Goal: Task Accomplishment & Management: Use online tool/utility

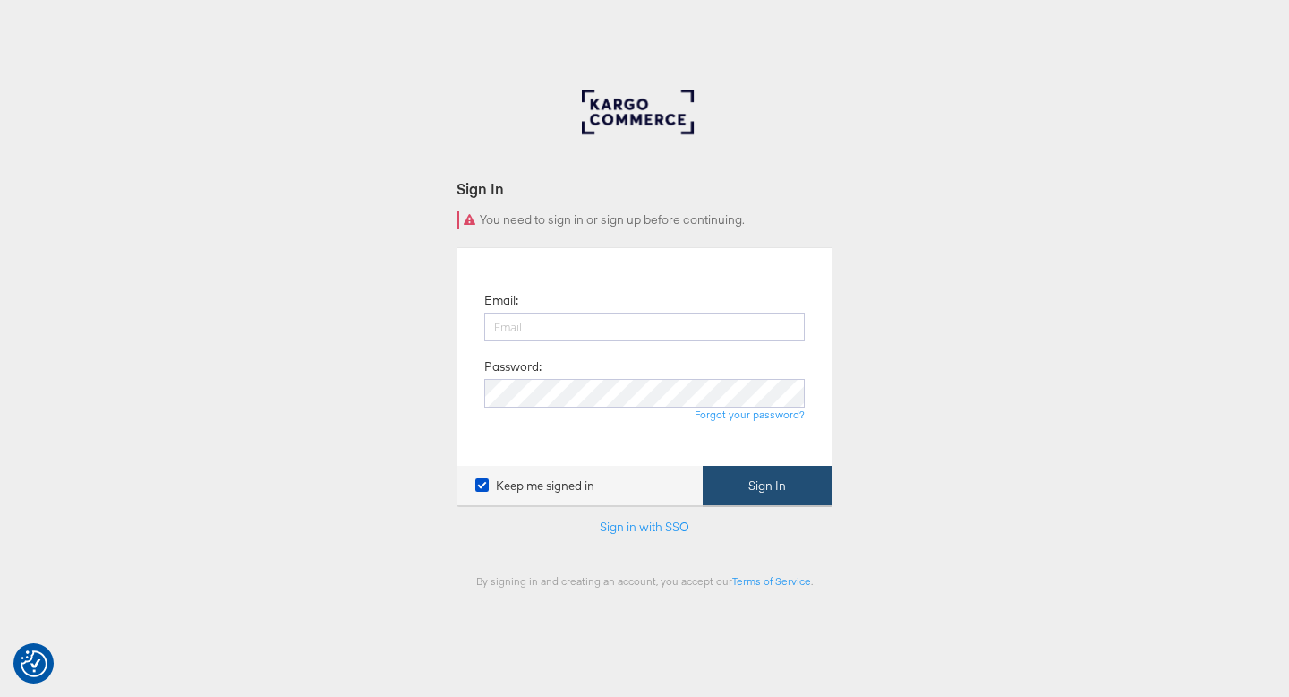
type input "ruben.ruiz@kargo.com"
click at [745, 495] on button "Sign In" at bounding box center [767, 486] width 129 height 40
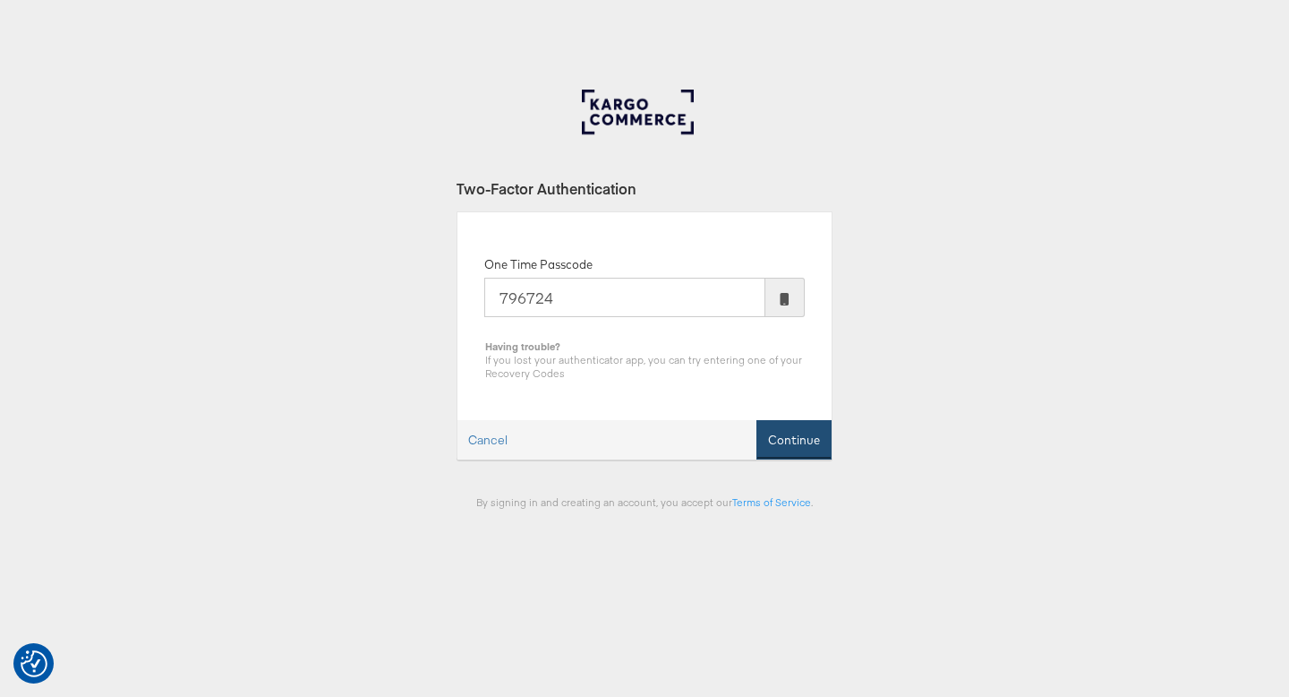
type input "796724"
click at [798, 441] on button "Continue" at bounding box center [794, 440] width 75 height 40
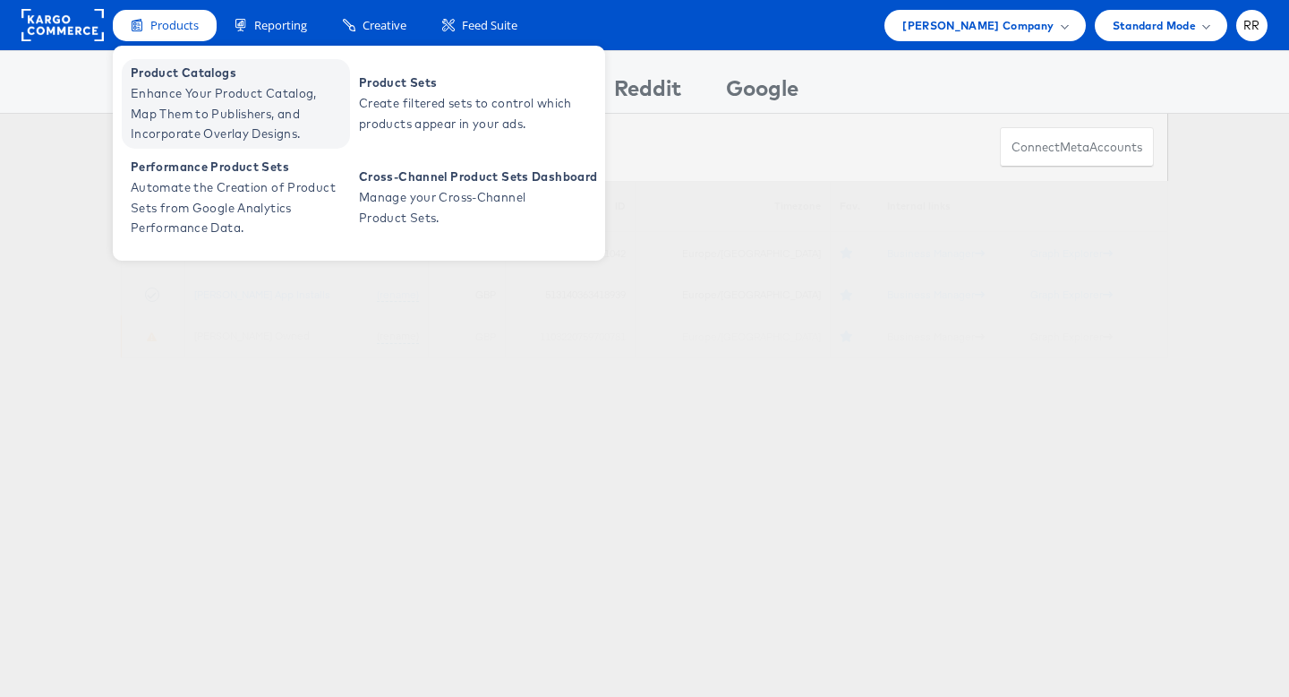
click at [188, 100] on span "Enhance Your Product Catalog, Map Them to Publishers, and Incorporate Overlay D…" at bounding box center [238, 113] width 215 height 61
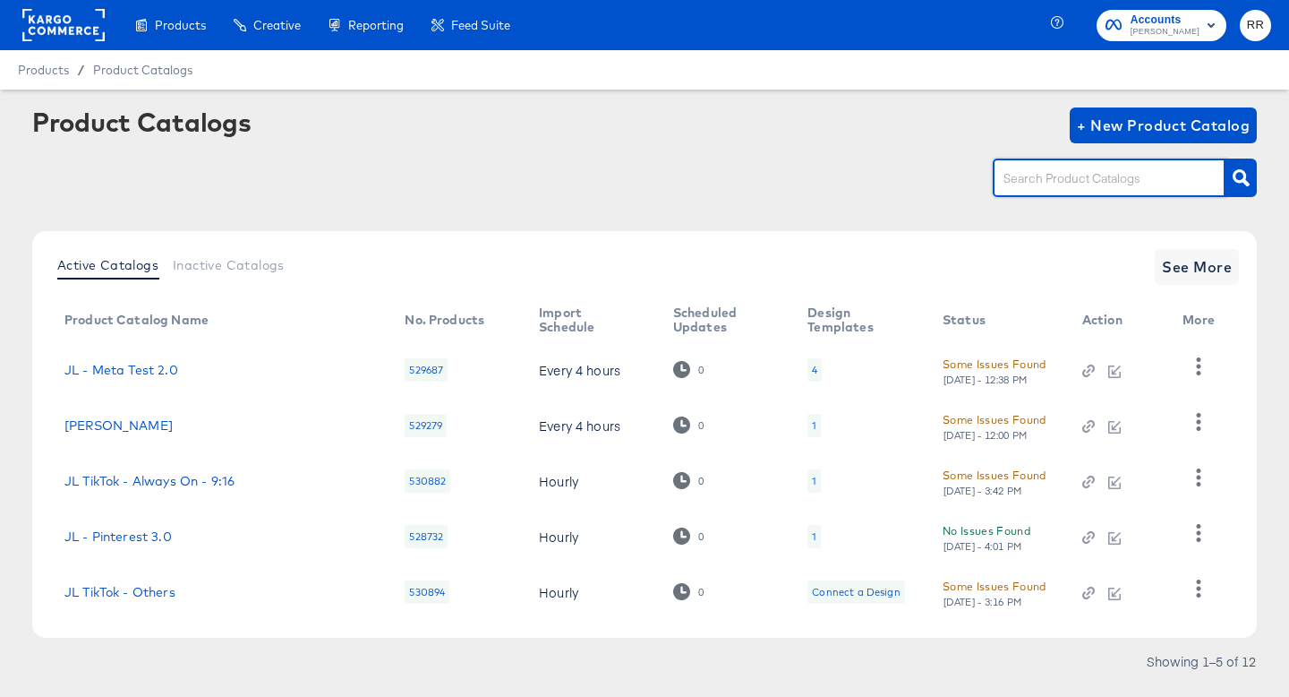
click at [1038, 182] on input "text" at bounding box center [1095, 178] width 191 height 21
type input "shop"
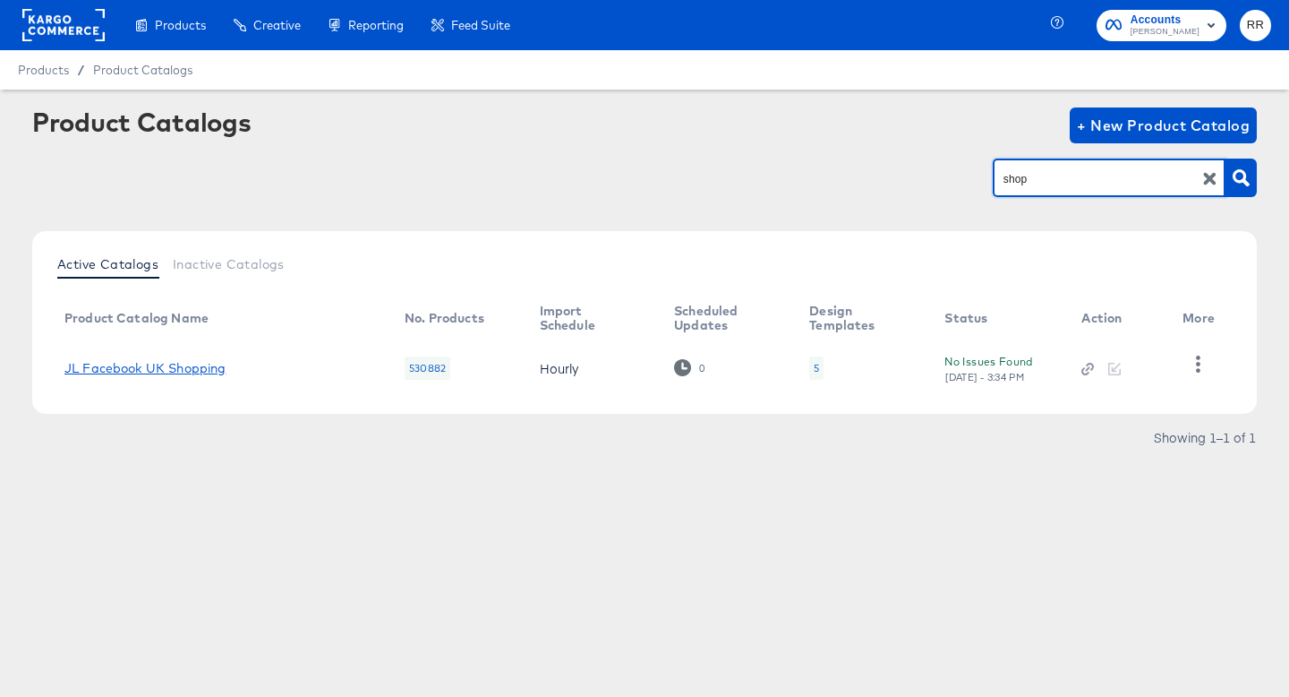
click at [179, 365] on link "JL Facebook UK Shopping" at bounding box center [144, 368] width 161 height 14
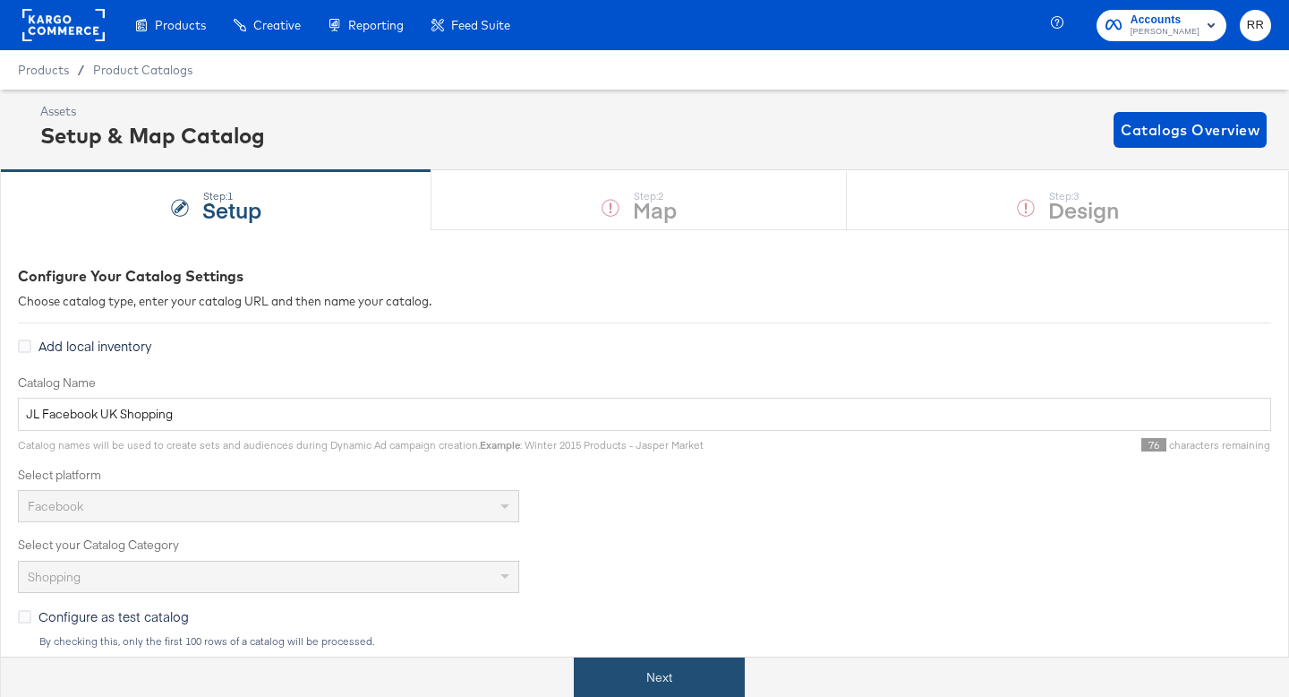
click at [606, 672] on button "Next" at bounding box center [659, 677] width 171 height 40
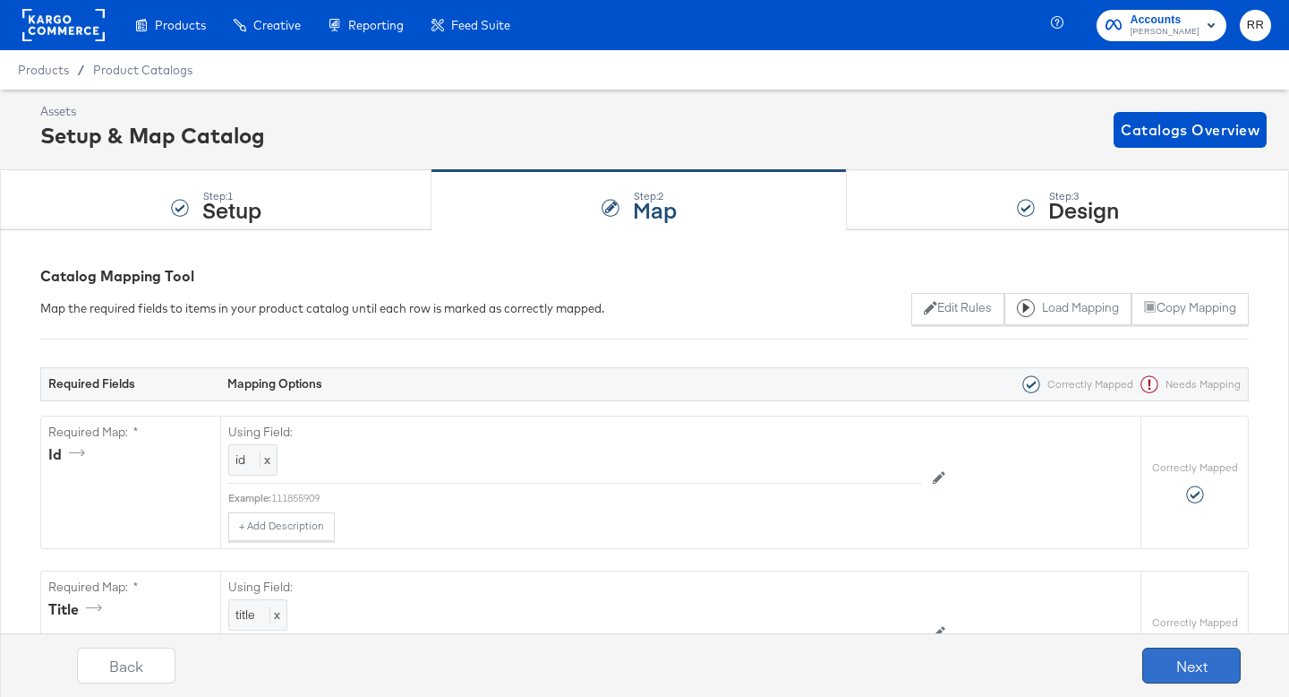
click at [1162, 656] on button "Next" at bounding box center [1191, 665] width 98 height 36
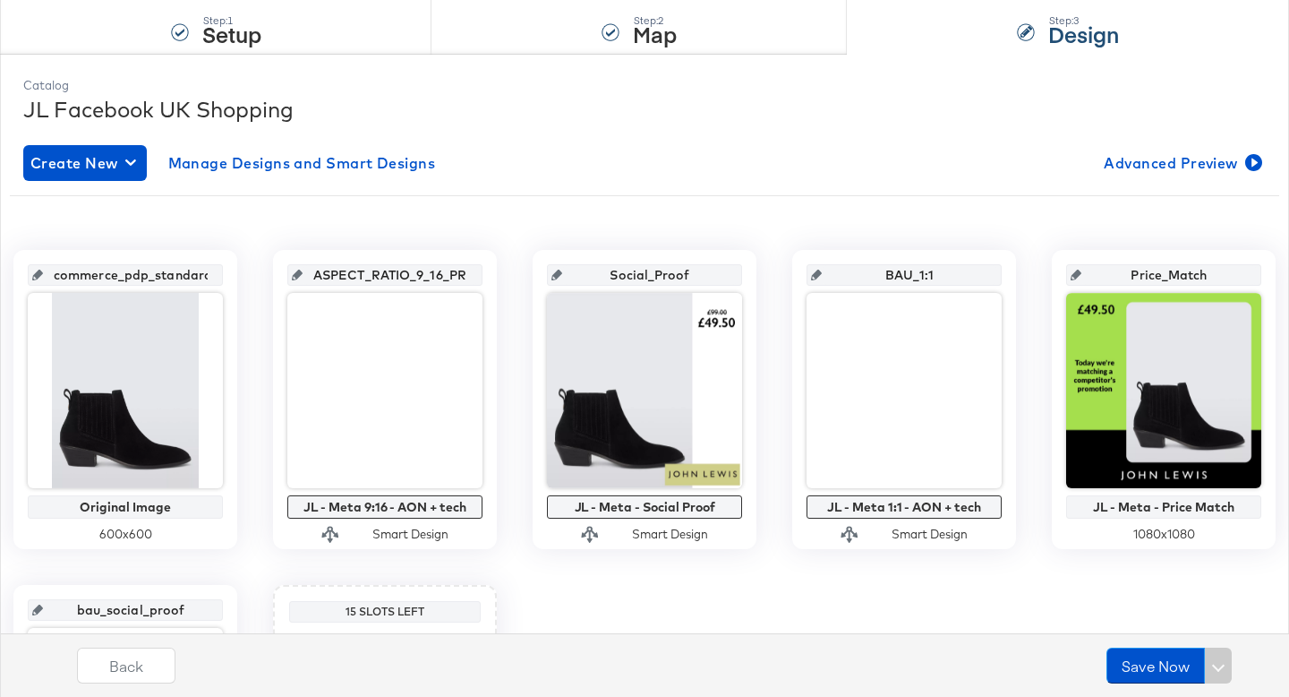
scroll to position [183, 0]
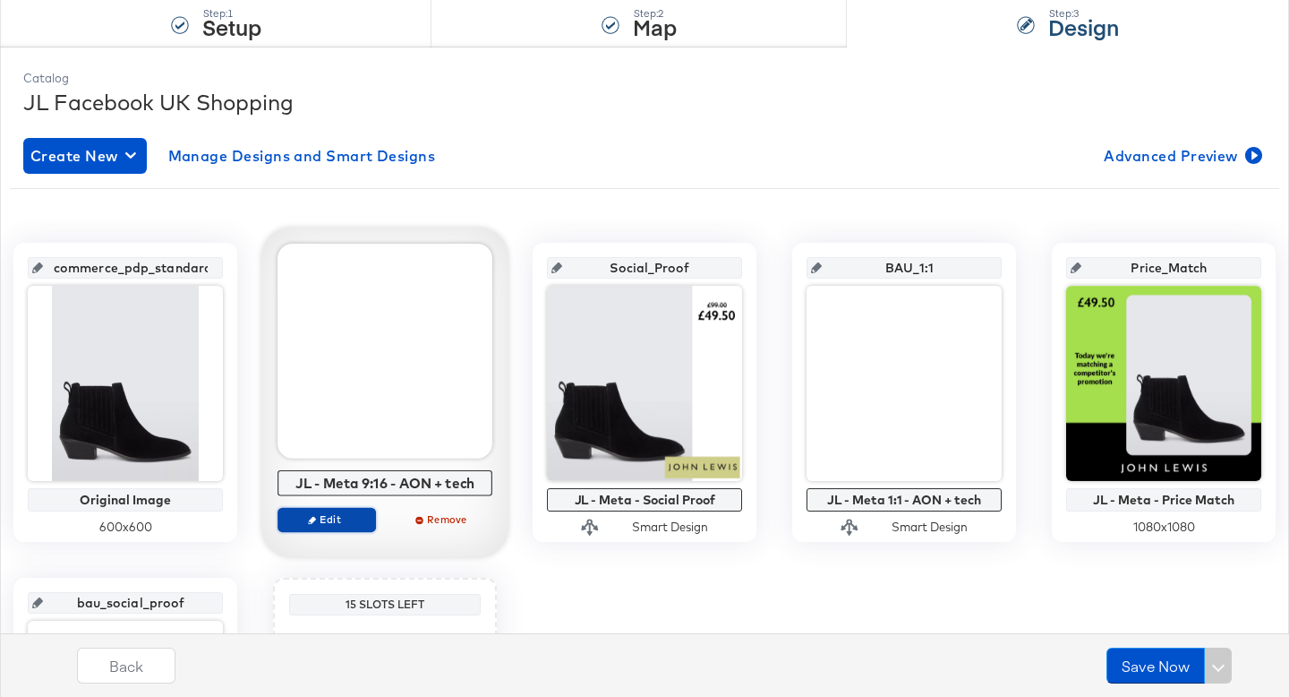
click at [346, 522] on span "Edit" at bounding box center [327, 518] width 82 height 13
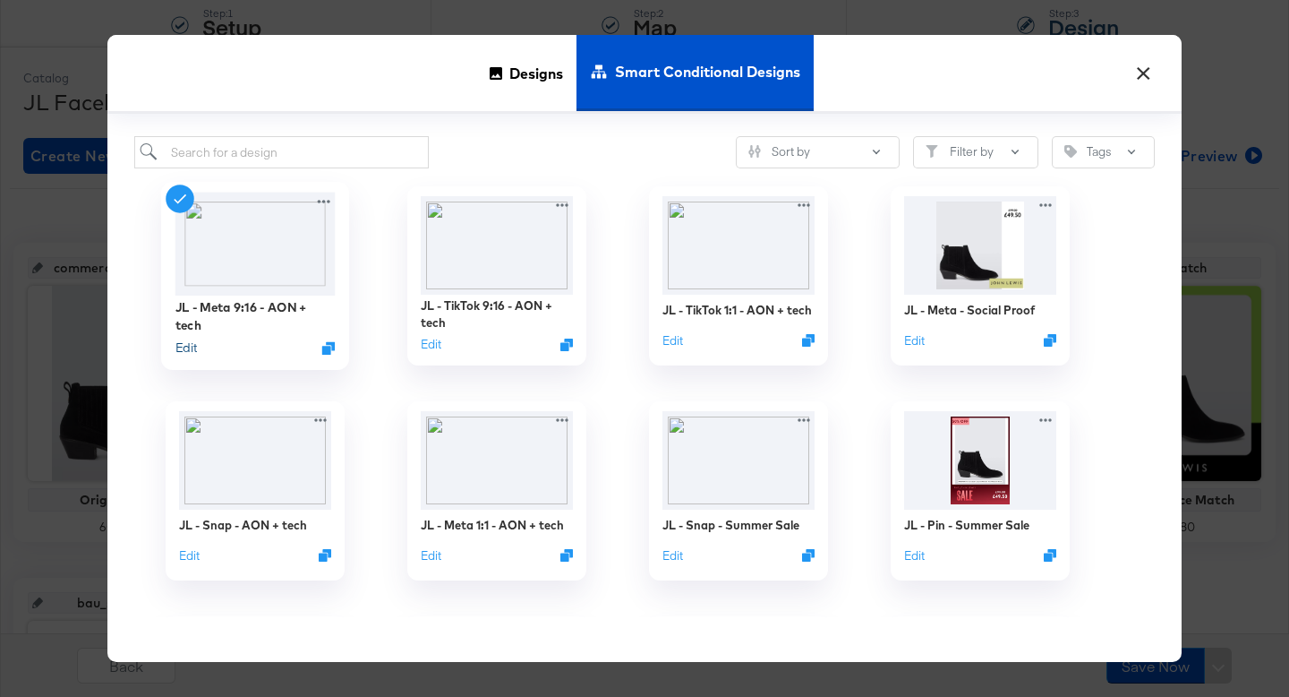
click at [188, 346] on button "Edit" at bounding box center [185, 347] width 21 height 17
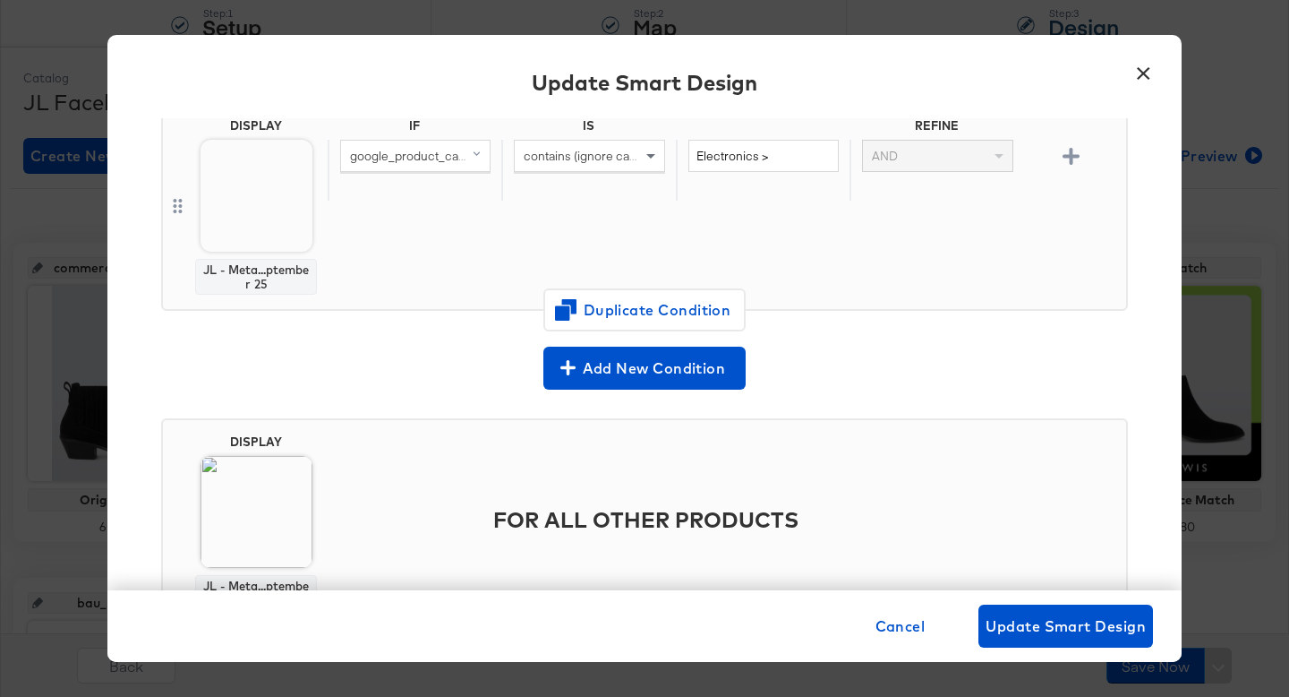
scroll to position [480, 0]
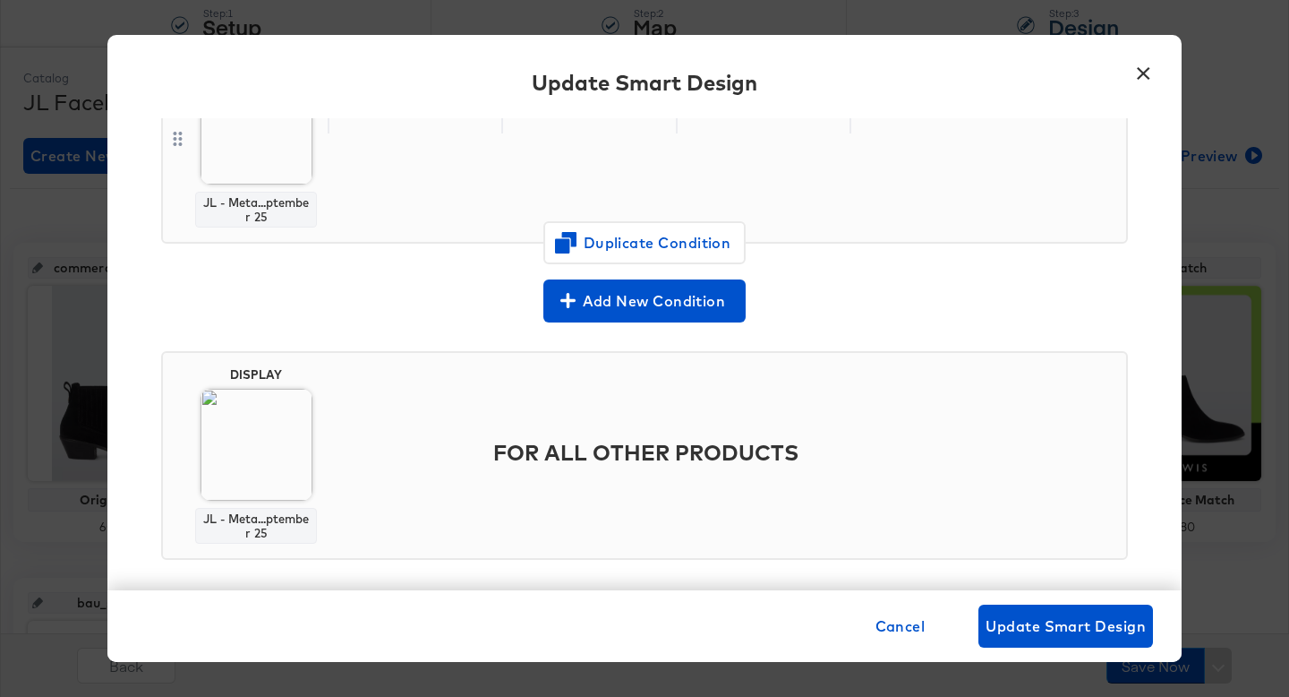
click at [1145, 69] on button "×" at bounding box center [1143, 69] width 32 height 32
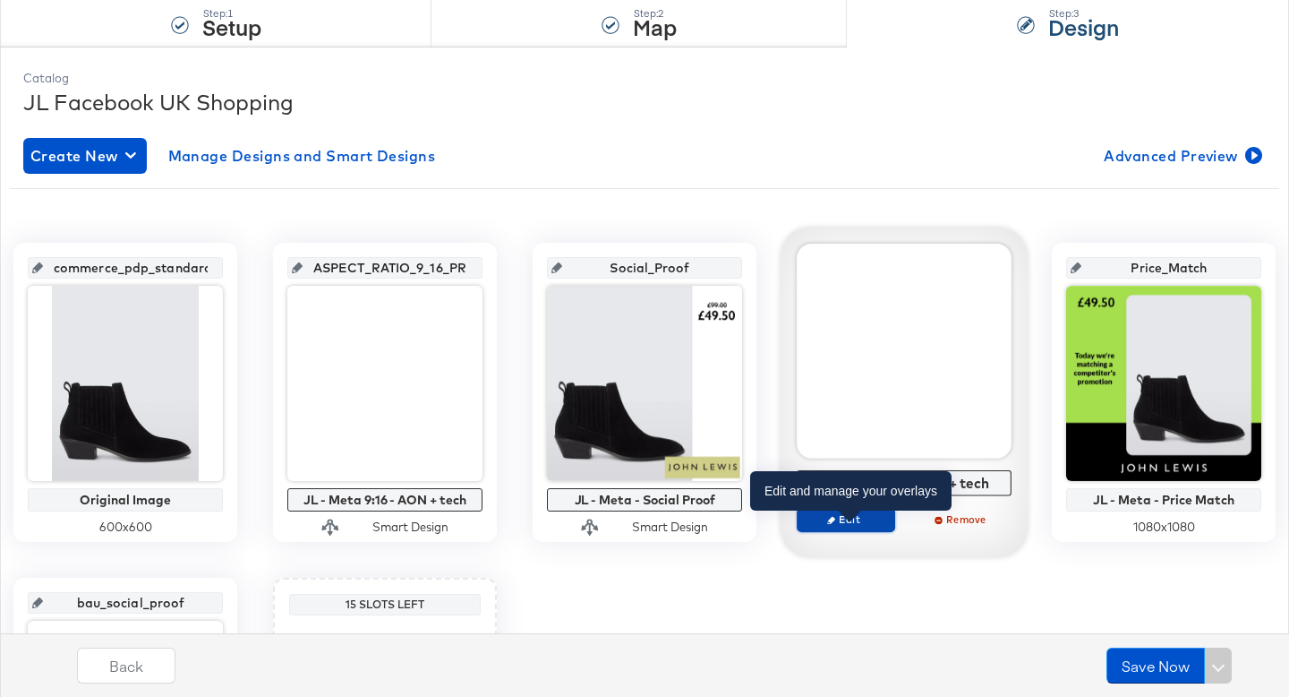
click at [838, 517] on span "Edit" at bounding box center [846, 518] width 82 height 13
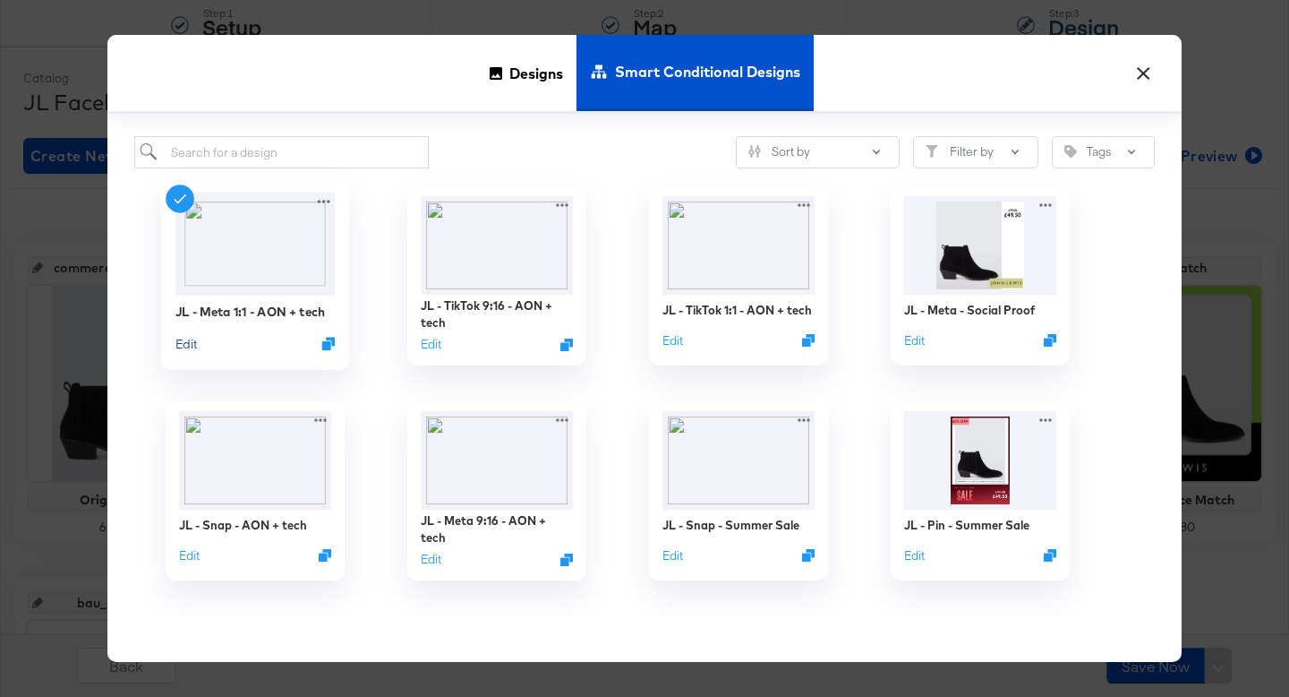
click at [184, 345] on button "Edit" at bounding box center [185, 343] width 21 height 17
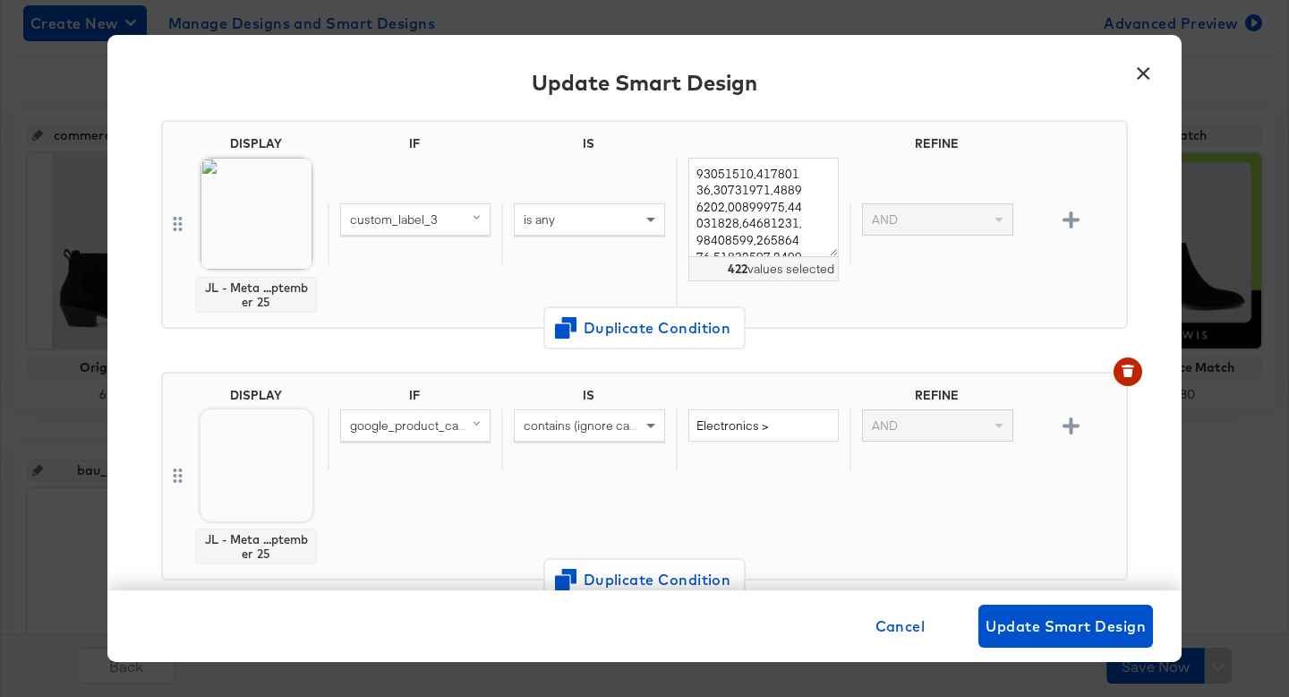
scroll to position [227, 0]
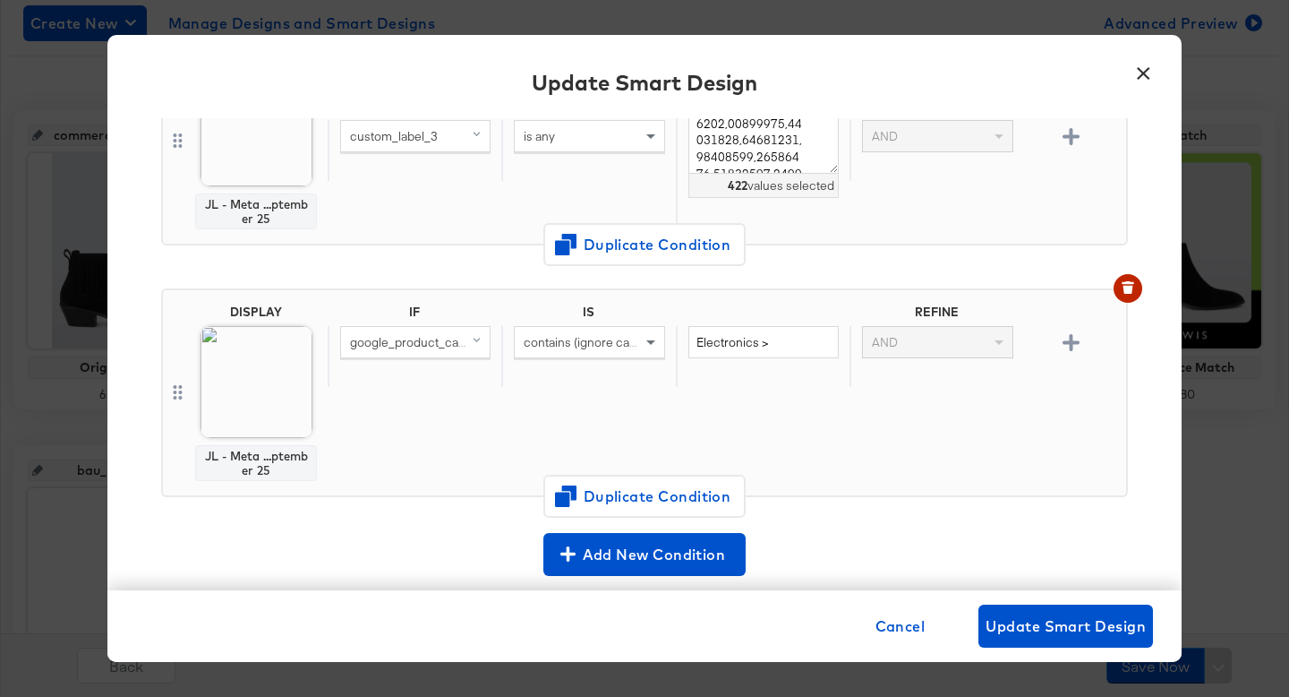
click at [1143, 73] on button "×" at bounding box center [1143, 69] width 32 height 32
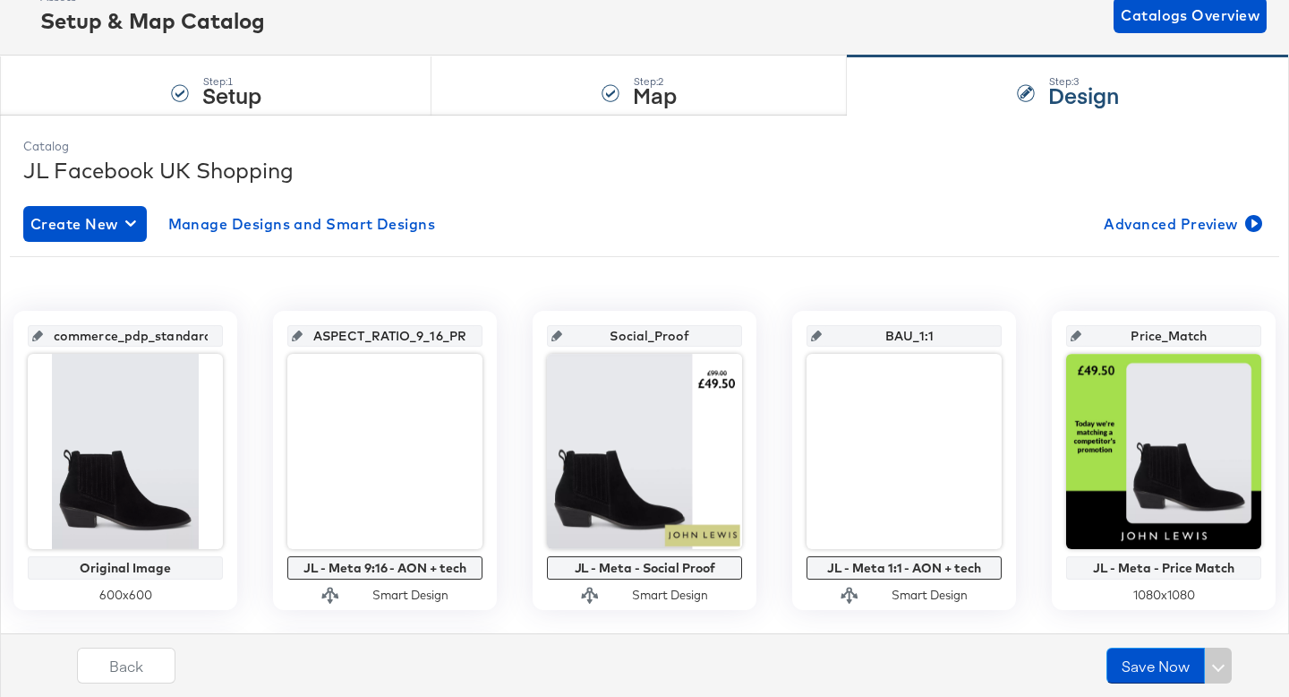
scroll to position [90, 0]
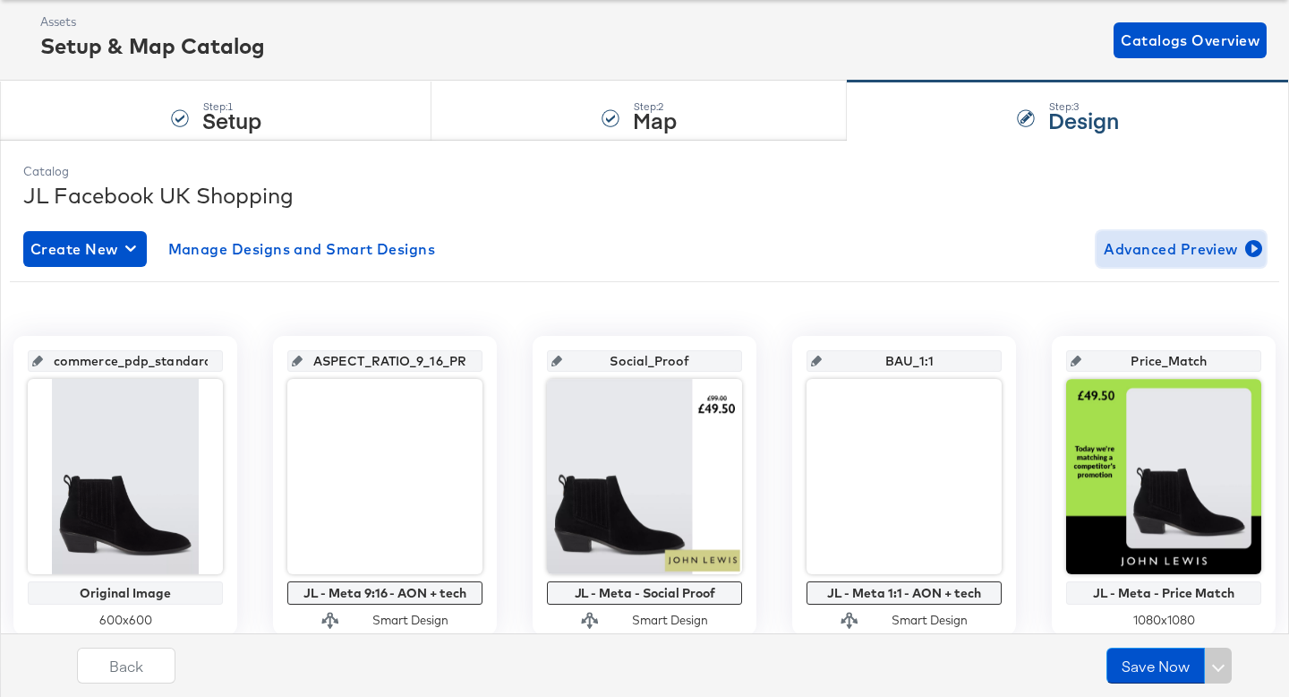
click at [1184, 254] on span "Advanced Preview" at bounding box center [1181, 248] width 155 height 25
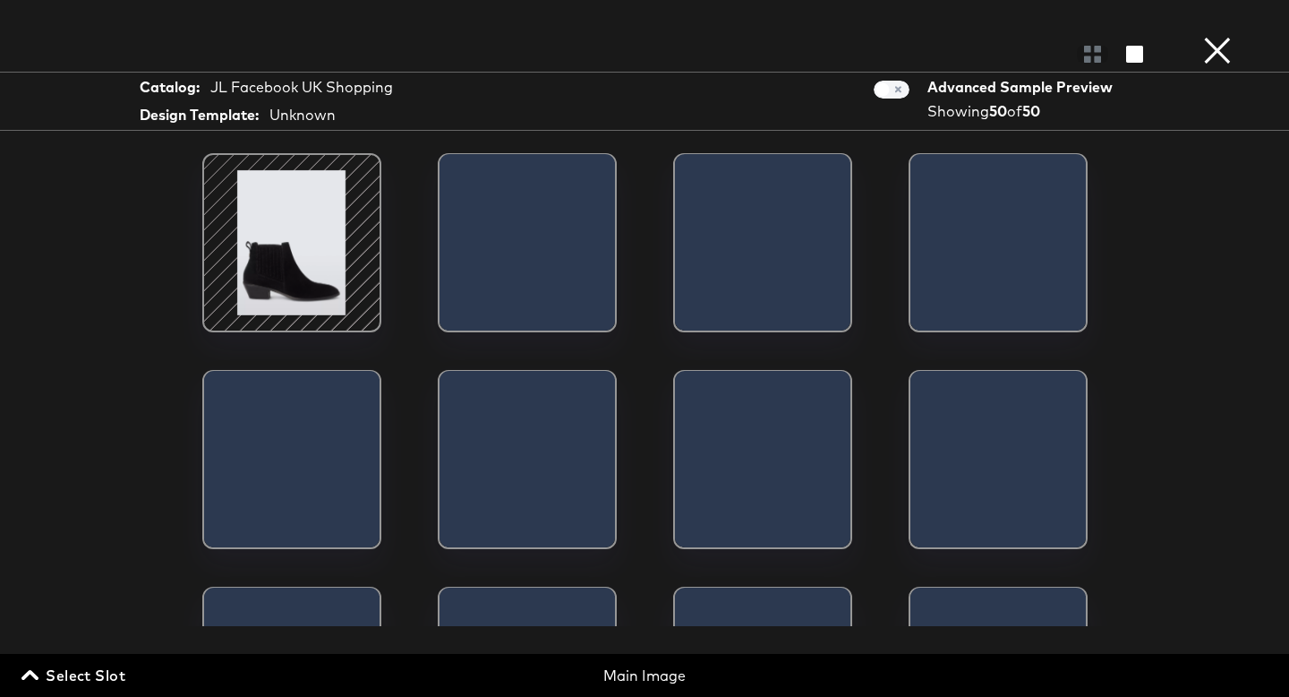
click at [80, 675] on span "Select Slot" at bounding box center [75, 675] width 100 height 25
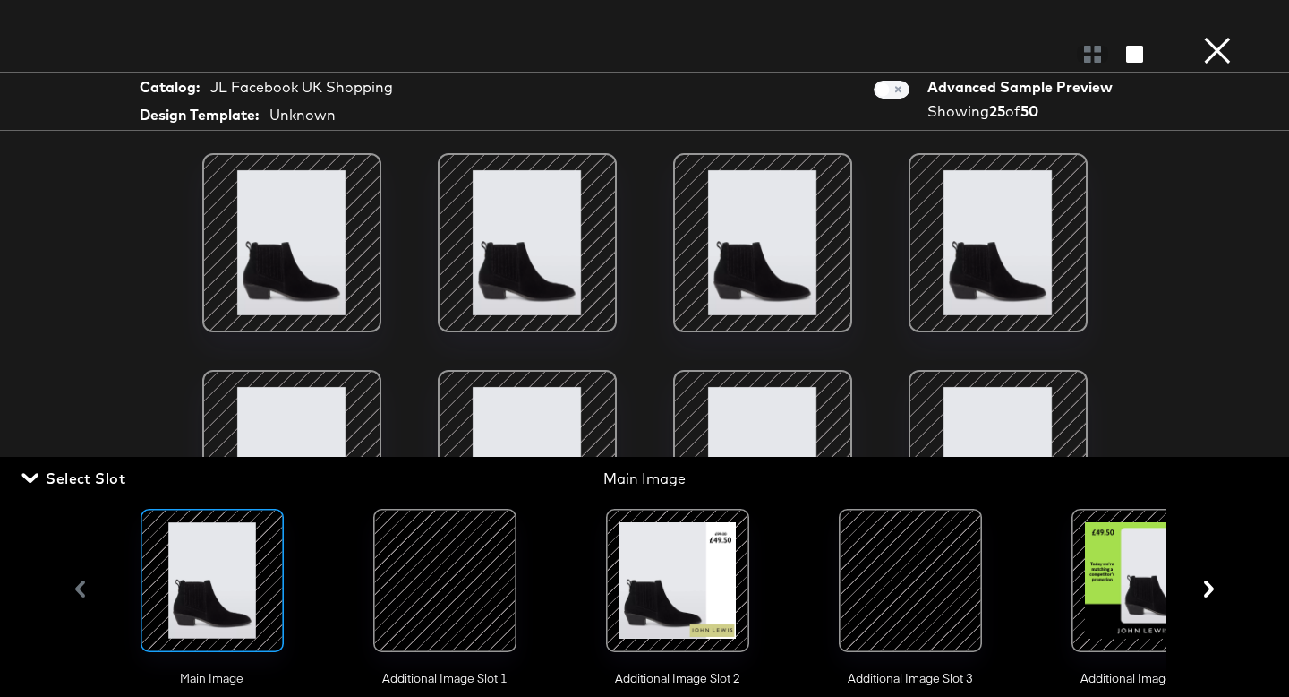
click at [901, 598] on div at bounding box center [911, 580] width 122 height 122
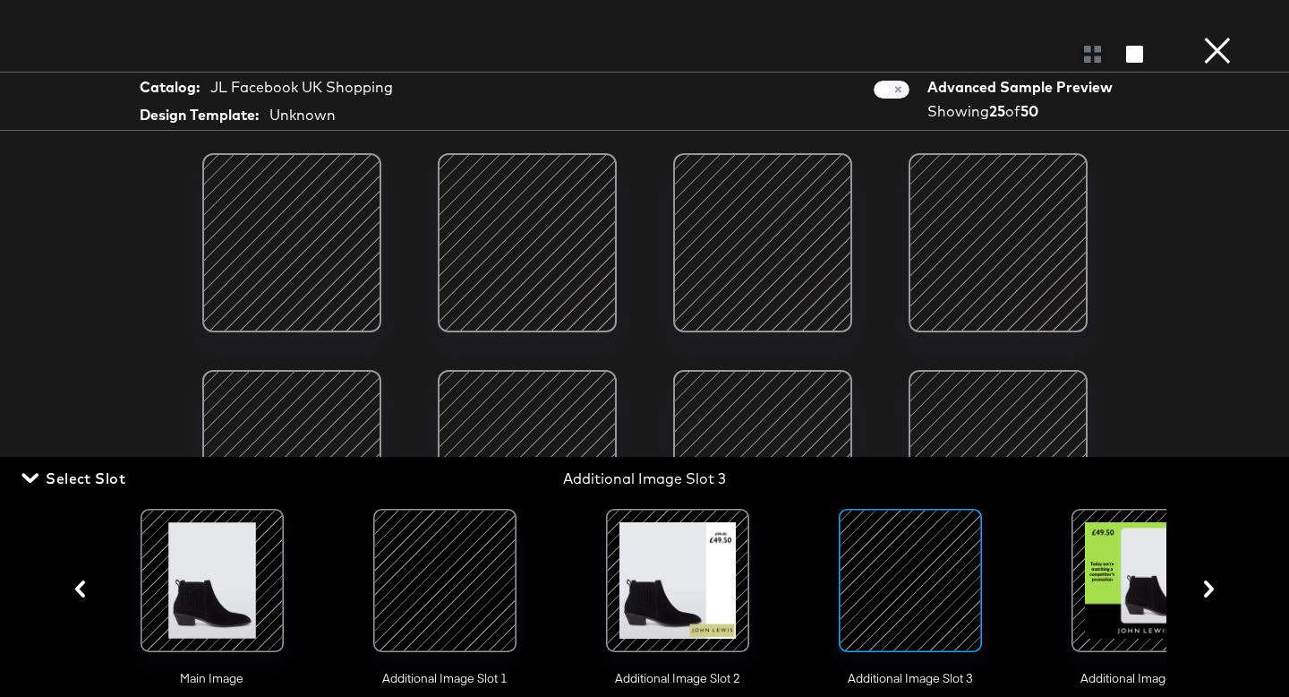
click at [1203, 371] on div "Catalog: JL Facebook UK Shopping Design Template: Unknown Advanced Sample Previ…" at bounding box center [644, 348] width 1289 height 625
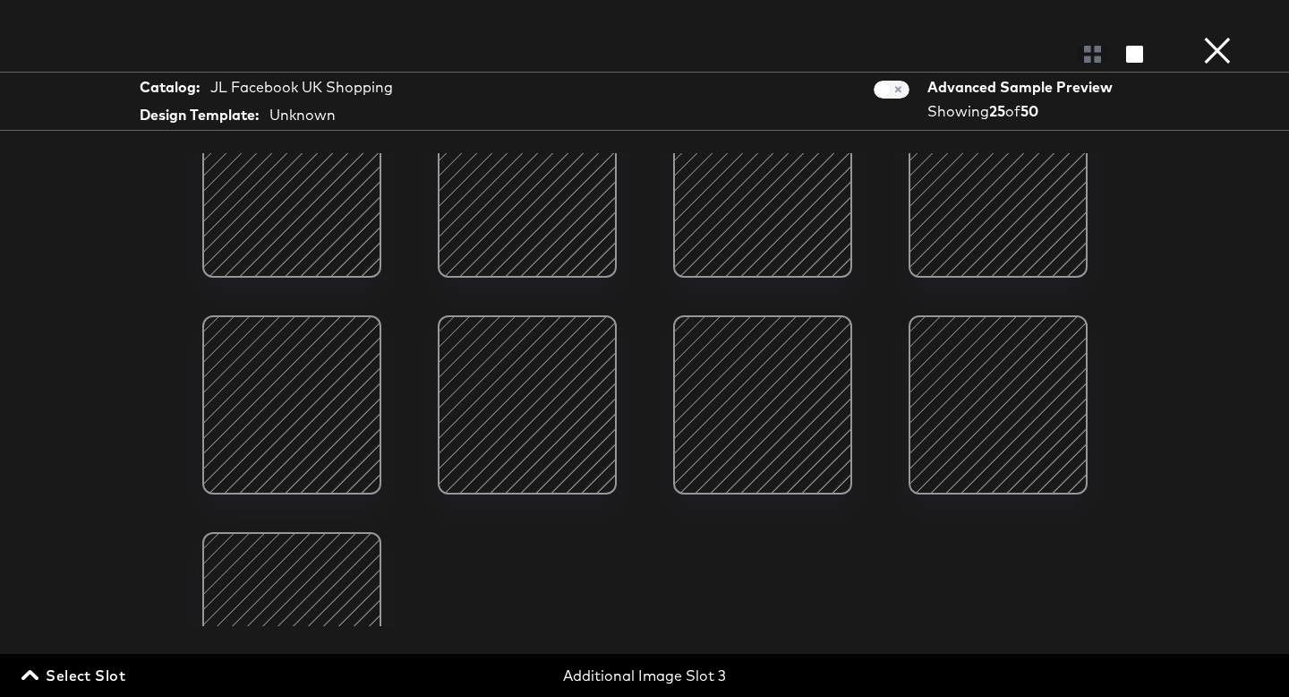
scroll to position [1080, 0]
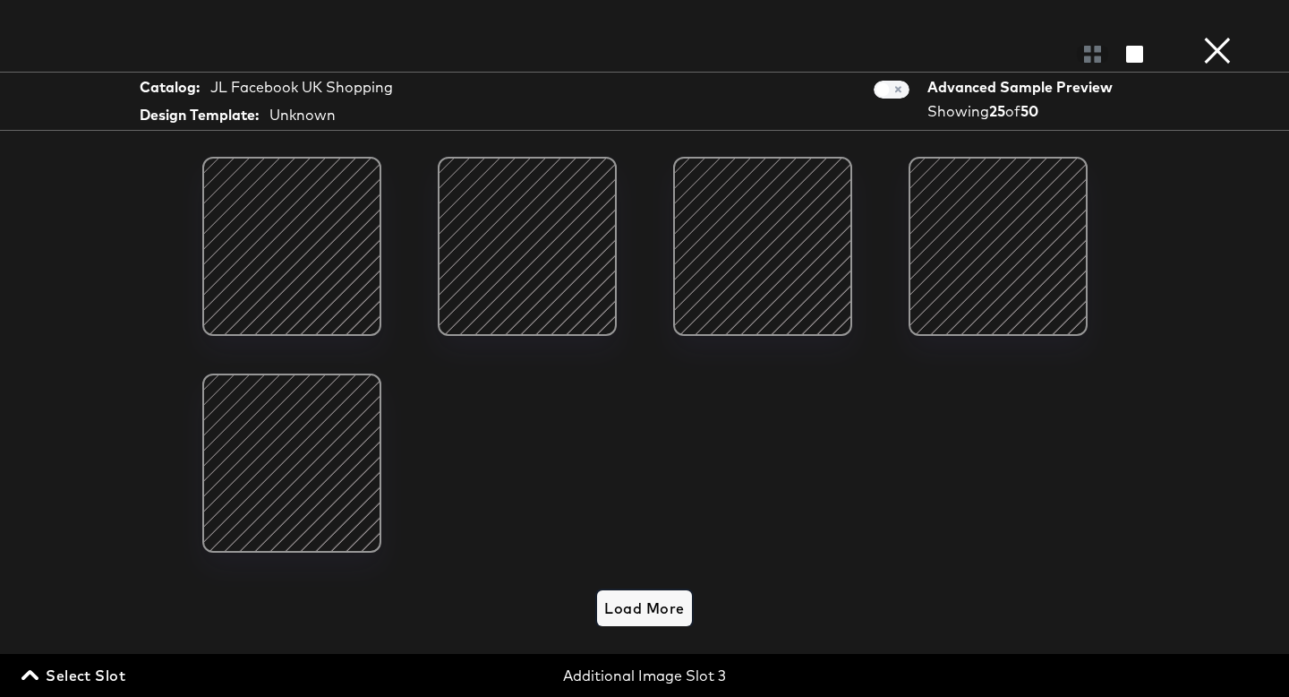
click at [622, 599] on span "Load More" at bounding box center [644, 607] width 80 height 25
click at [664, 608] on span "Load More" at bounding box center [644, 607] width 80 height 25
click at [634, 607] on span "Load More" at bounding box center [644, 607] width 80 height 25
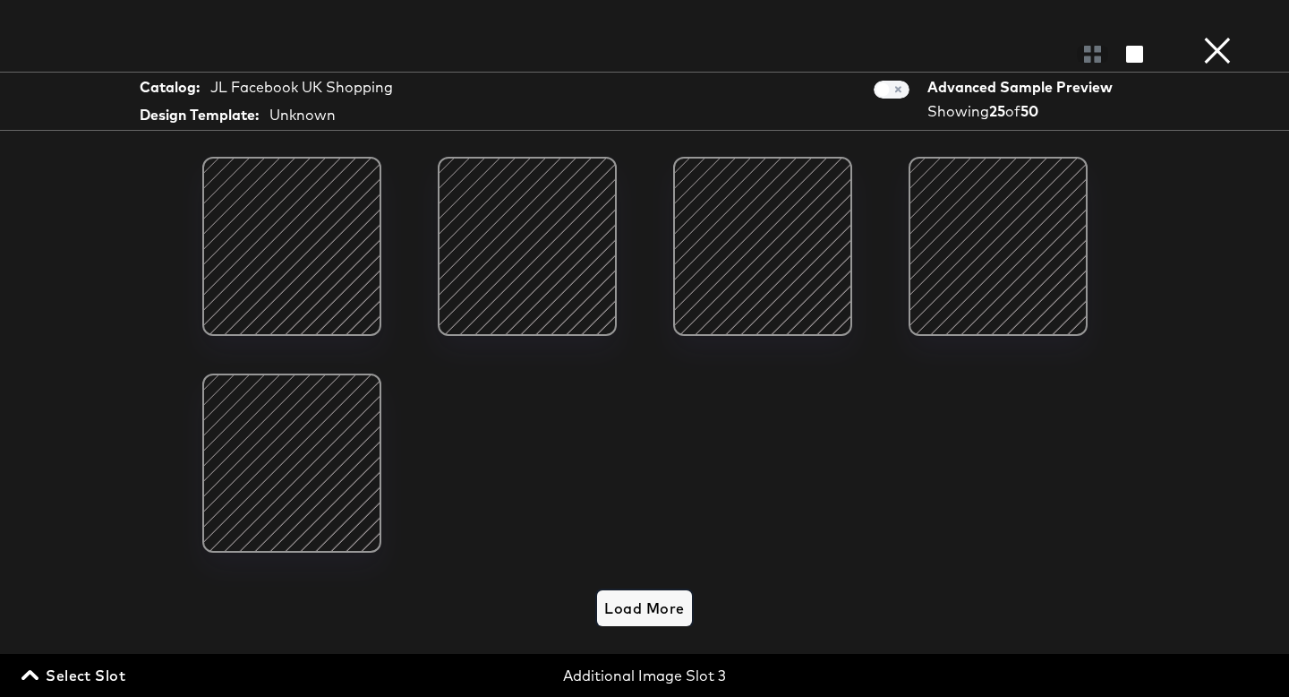
click at [634, 607] on span "Load More" at bounding box center [644, 607] width 80 height 25
click at [660, 620] on span "Load More" at bounding box center [644, 607] width 80 height 25
click at [903, 88] on span at bounding box center [892, 90] width 36 height 18
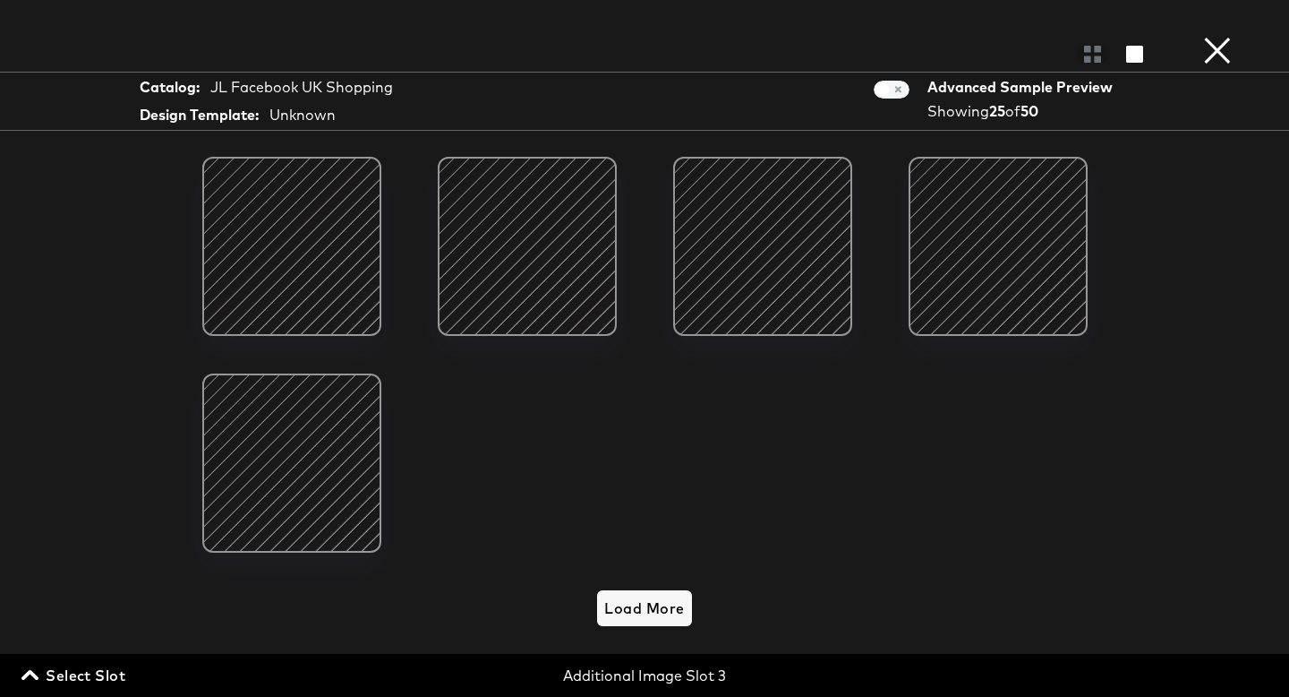
click at [837, 486] on div "Load More" at bounding box center [645, 389] width 1110 height 473
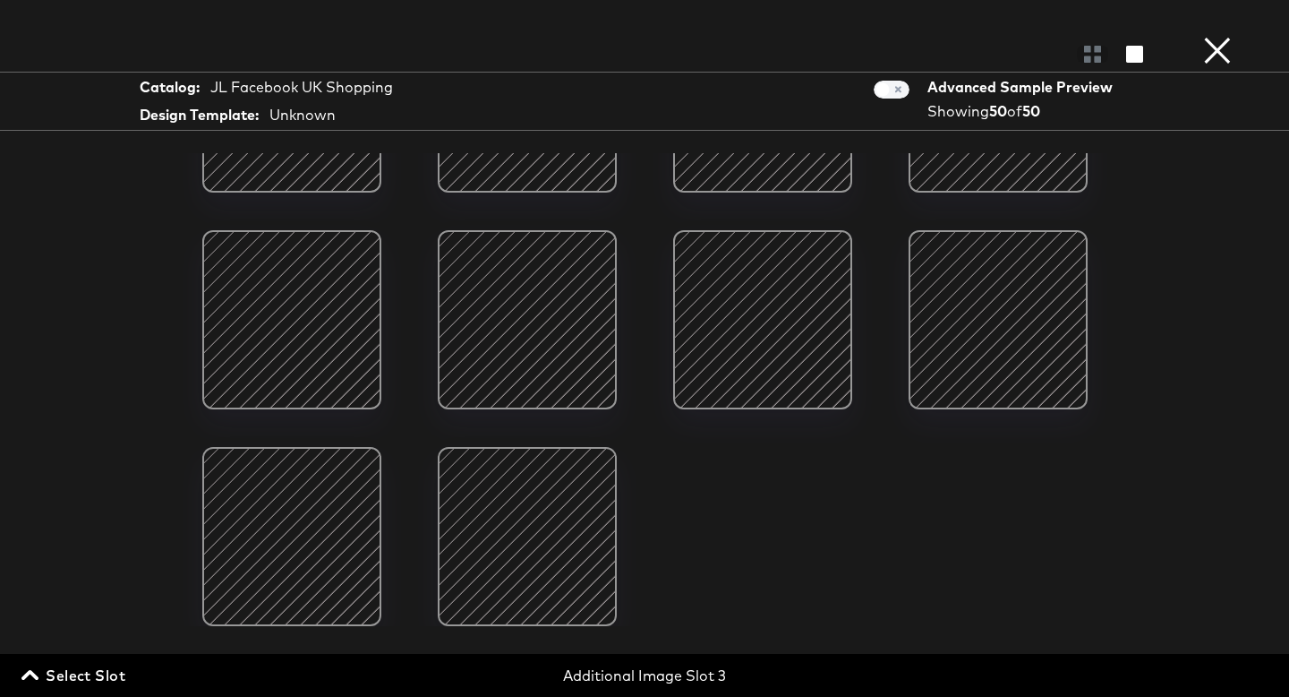
scroll to position [492, 0]
click at [1217, 36] on button "×" at bounding box center [1218, 18] width 36 height 36
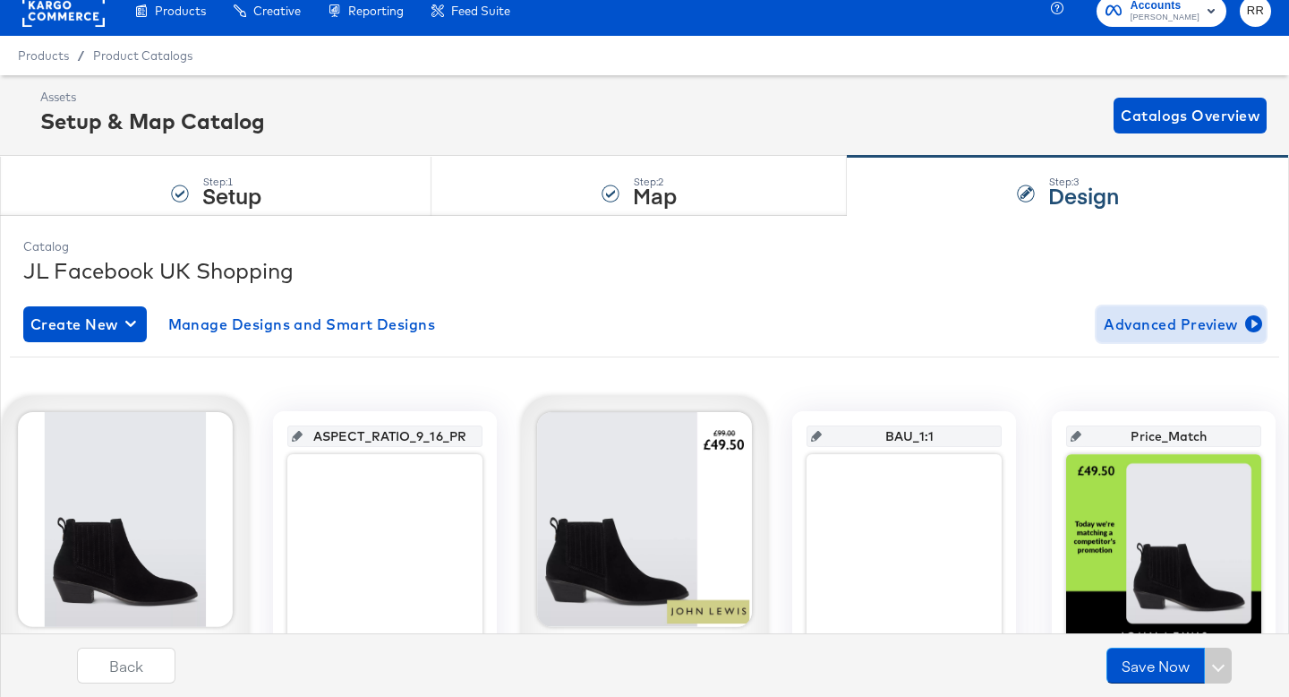
scroll to position [0, 0]
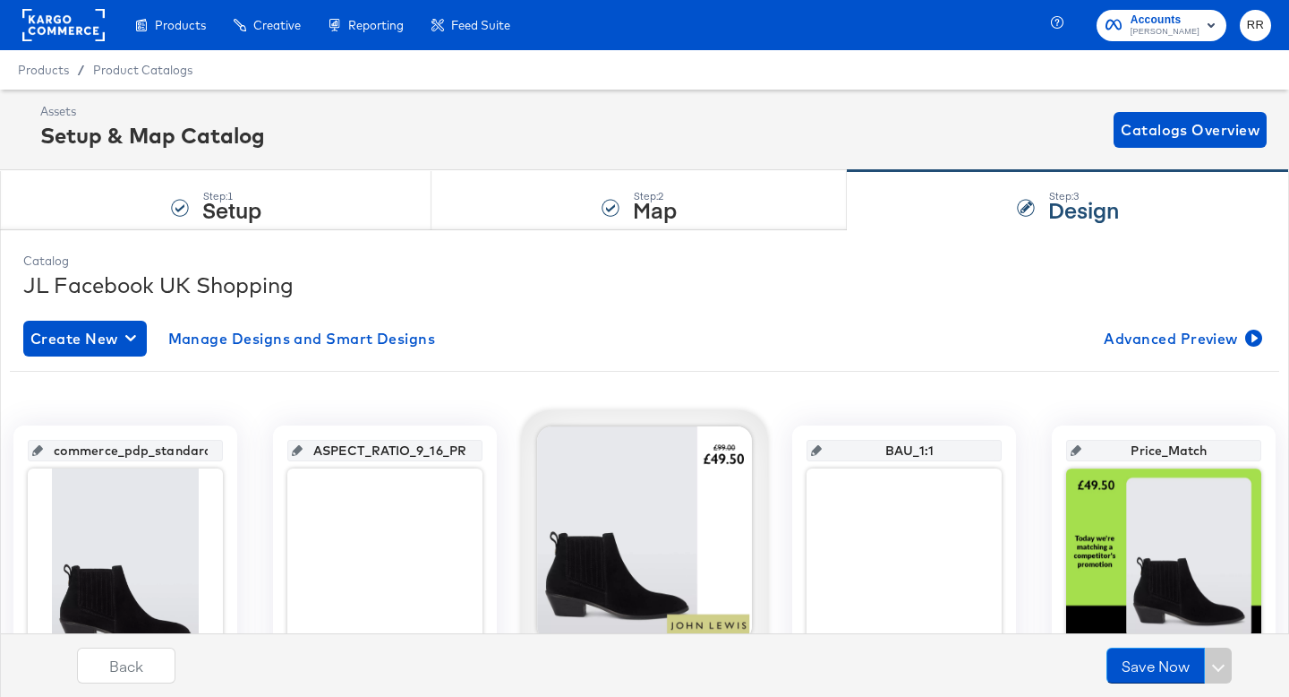
click at [96, 35] on rect at bounding box center [63, 25] width 82 height 32
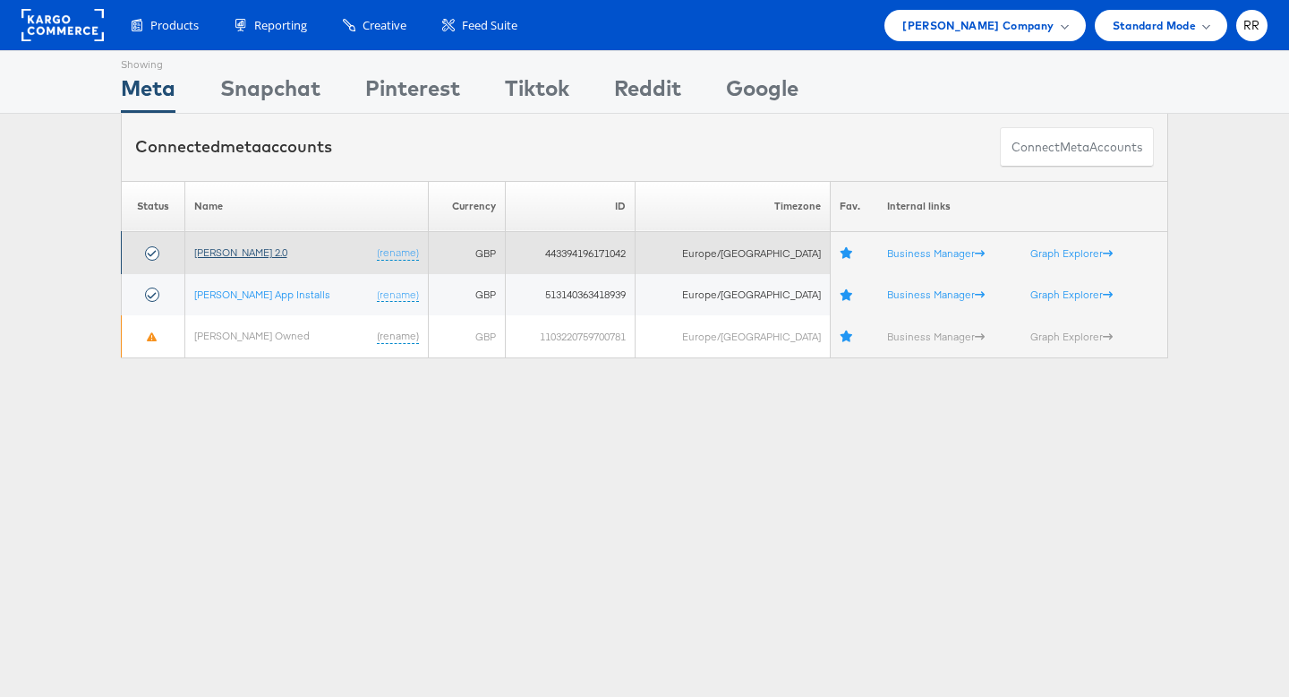
click at [218, 255] on link "[PERSON_NAME] 2.0" at bounding box center [240, 251] width 93 height 13
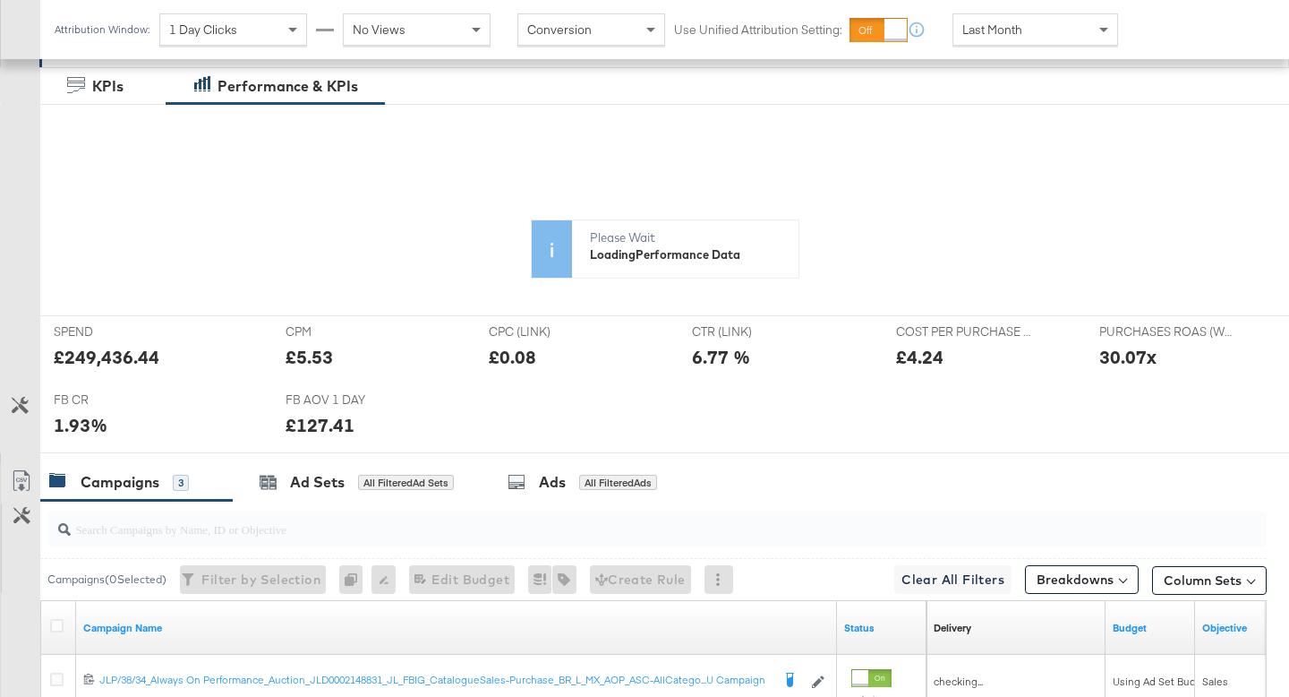
scroll to position [672, 0]
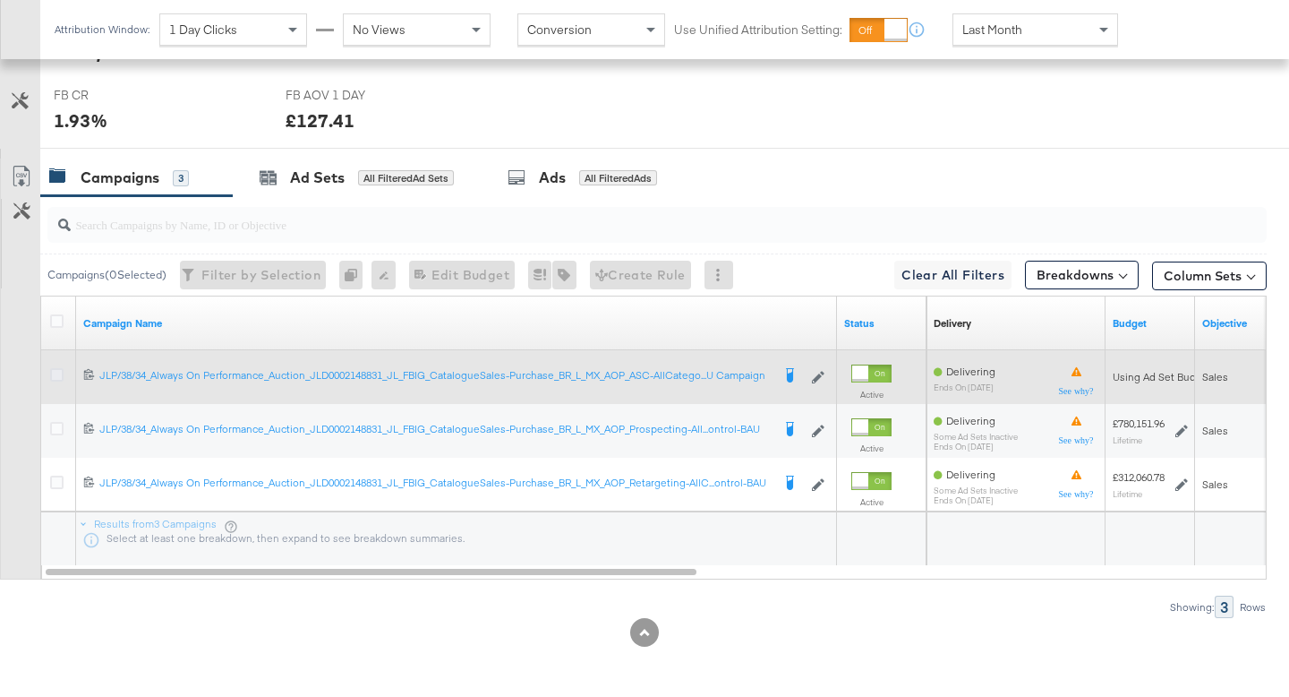
click at [55, 376] on icon at bounding box center [56, 374] width 13 height 13
click at [0, 0] on input "checkbox" at bounding box center [0, 0] width 0 height 0
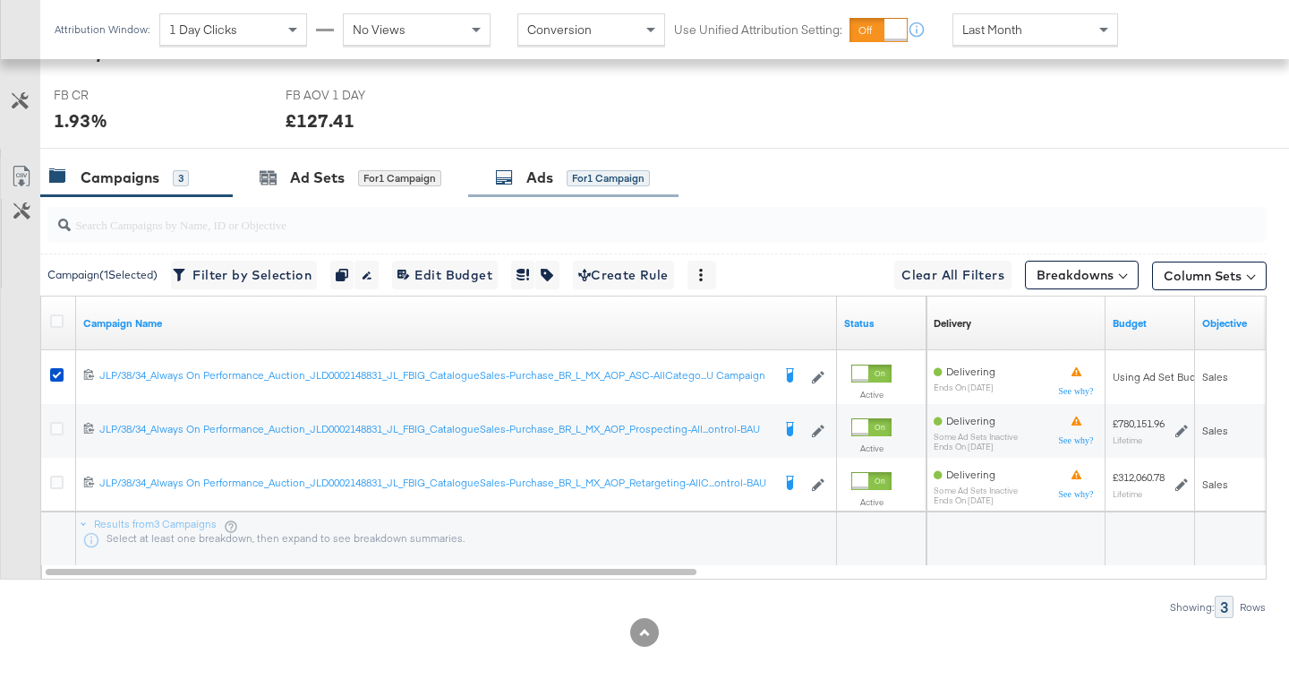
click at [547, 174] on div "Ads" at bounding box center [539, 177] width 27 height 21
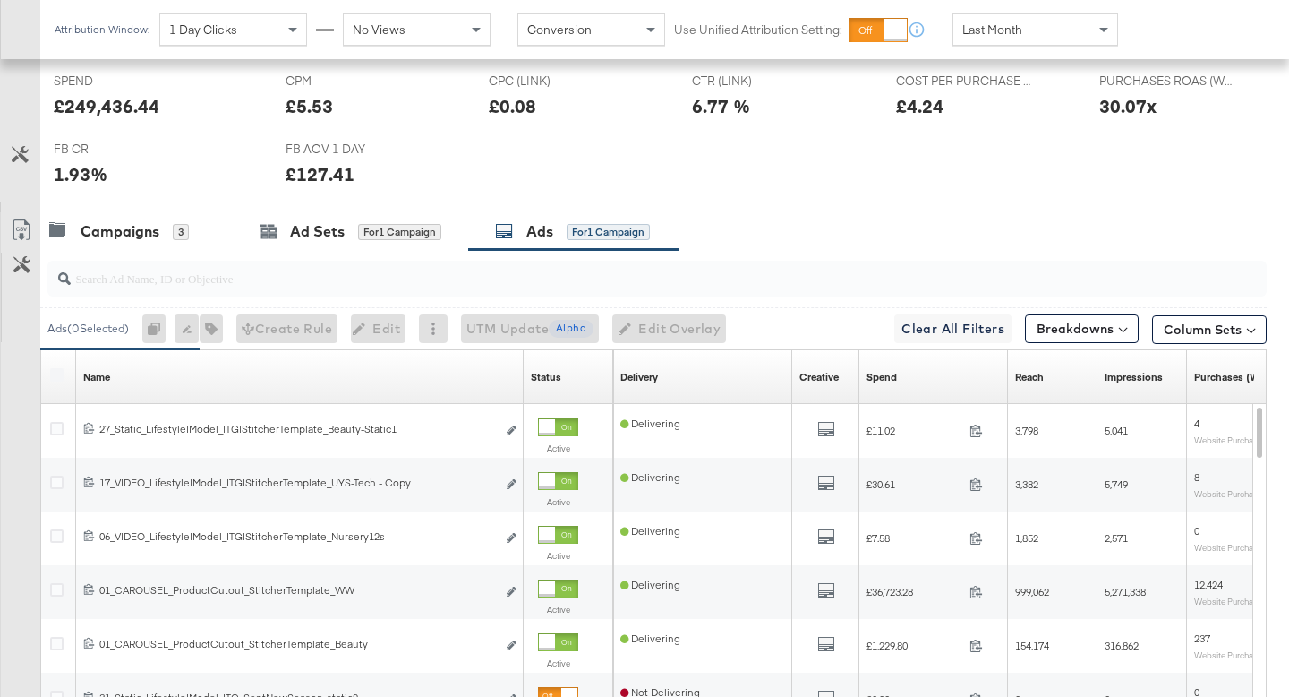
scroll to position [847, 0]
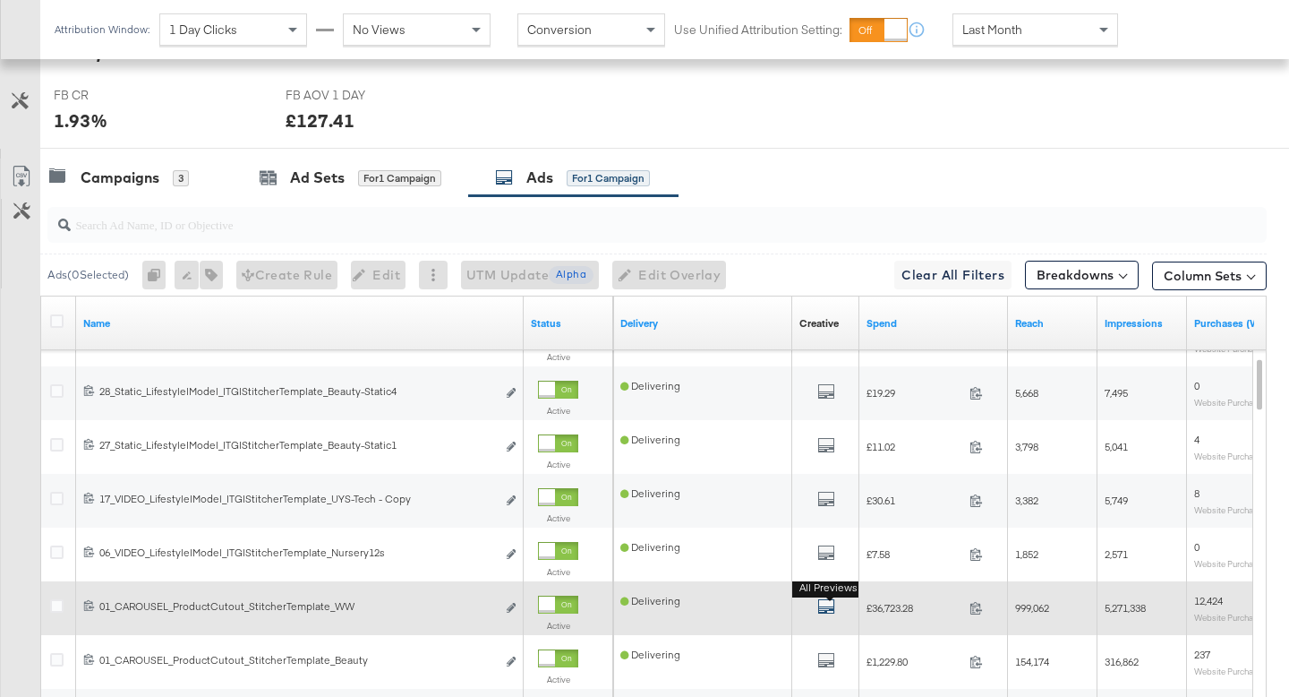
click at [828, 604] on icon "default" at bounding box center [826, 606] width 18 height 18
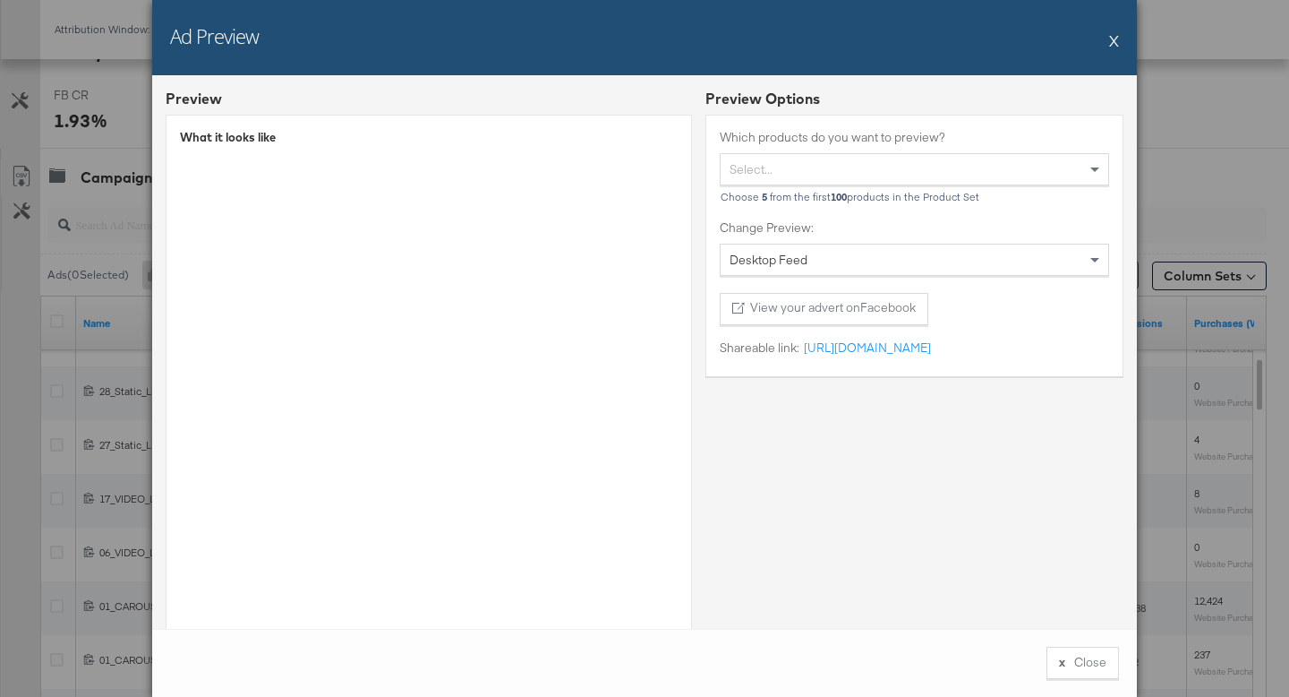
click at [1111, 41] on button "X" at bounding box center [1114, 40] width 10 height 36
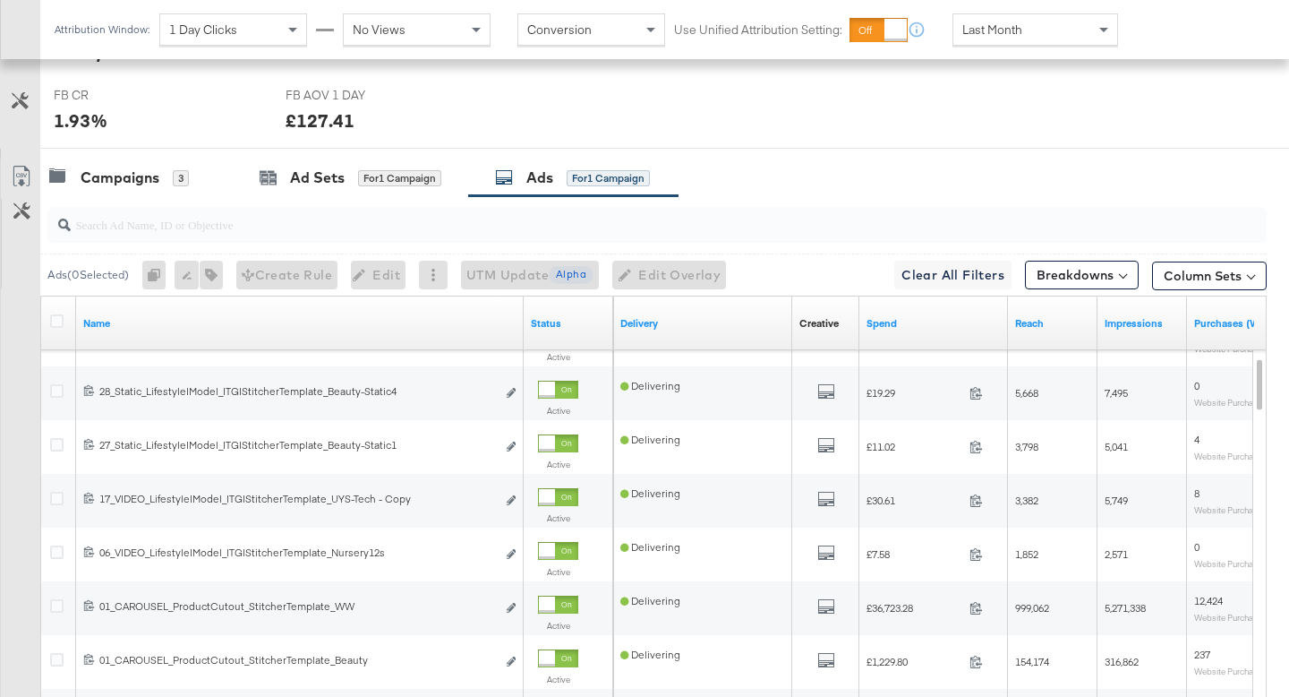
scroll to position [0, 0]
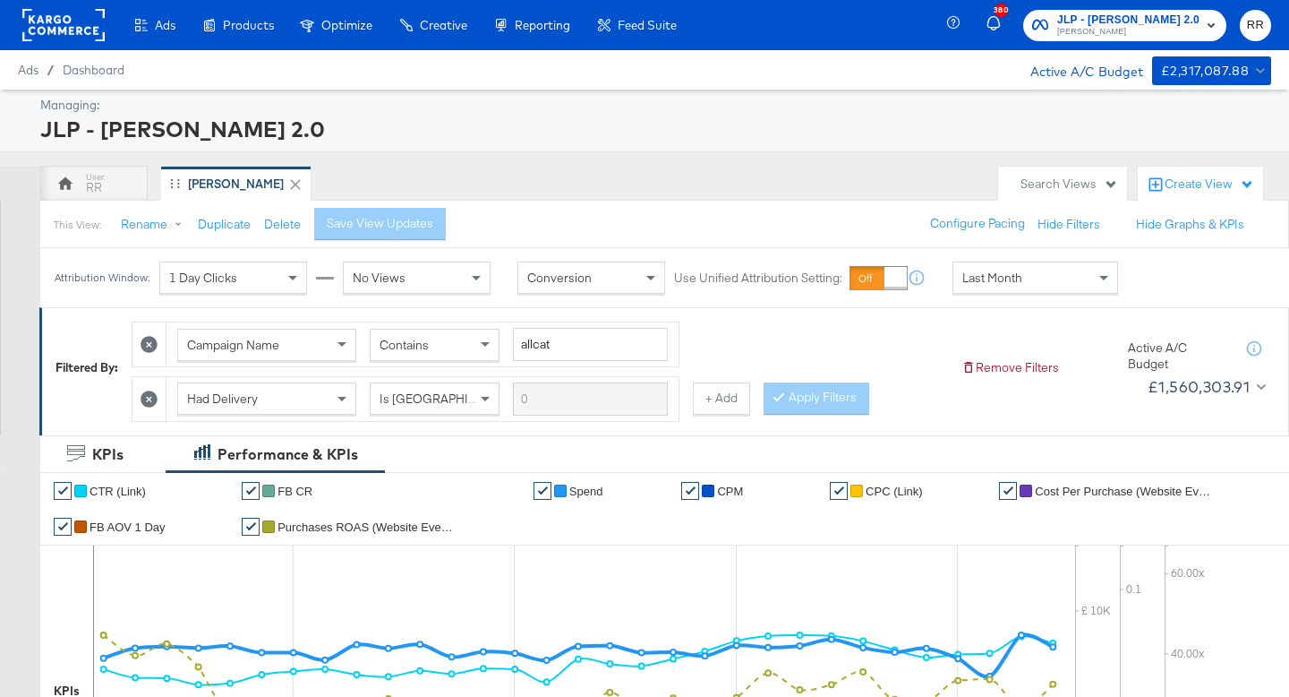
click at [69, 32] on rect at bounding box center [63, 25] width 82 height 32
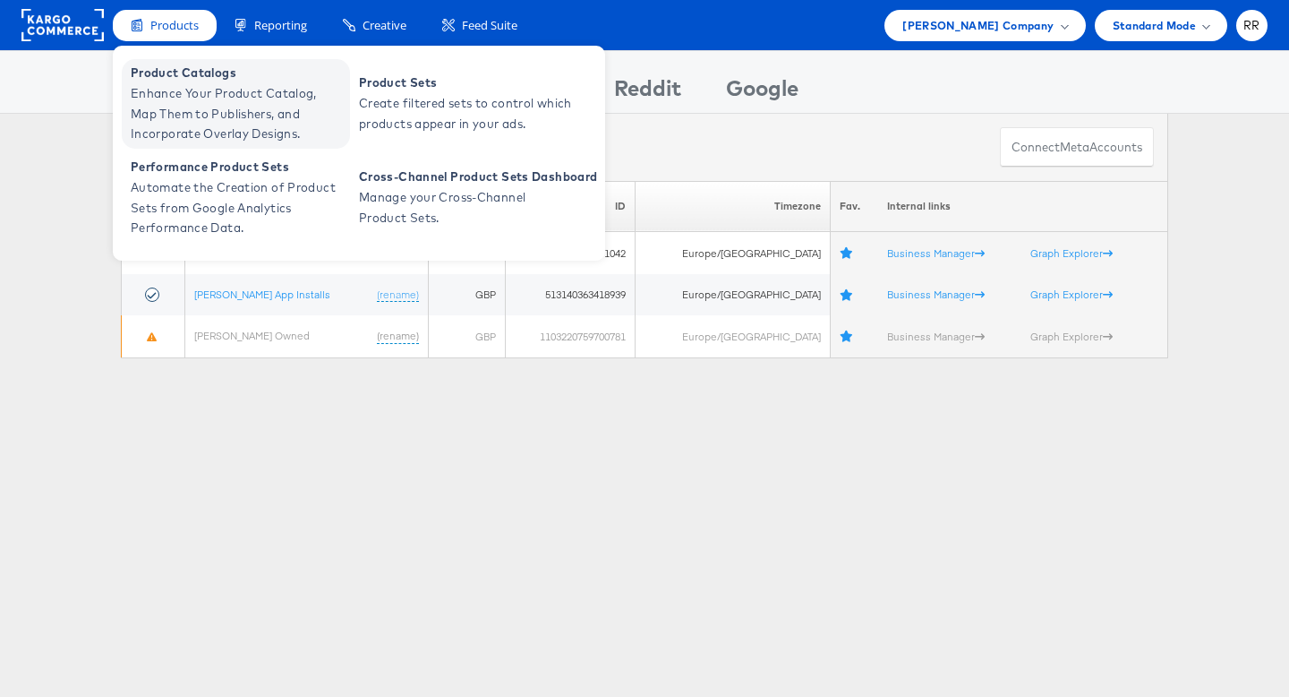
click at [168, 86] on span "Enhance Your Product Catalog, Map Them to Publishers, and Incorporate Overlay D…" at bounding box center [238, 113] width 215 height 61
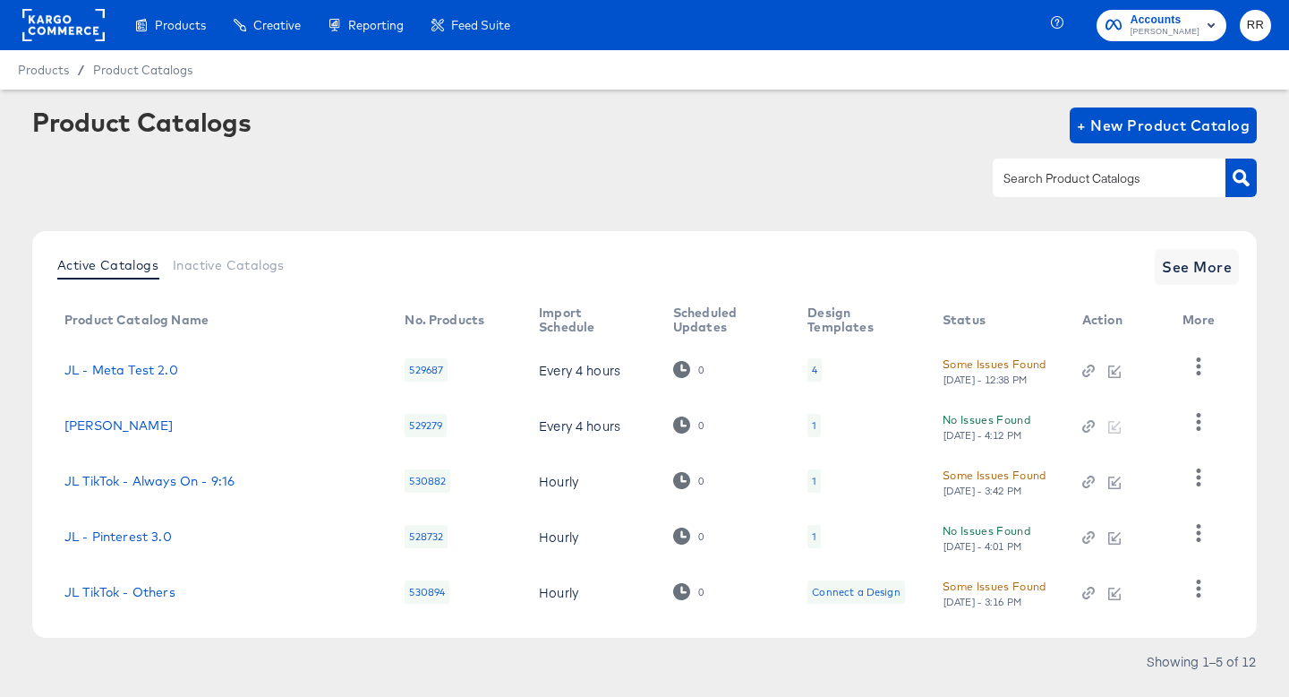
click at [1103, 177] on input "text" at bounding box center [1095, 178] width 191 height 21
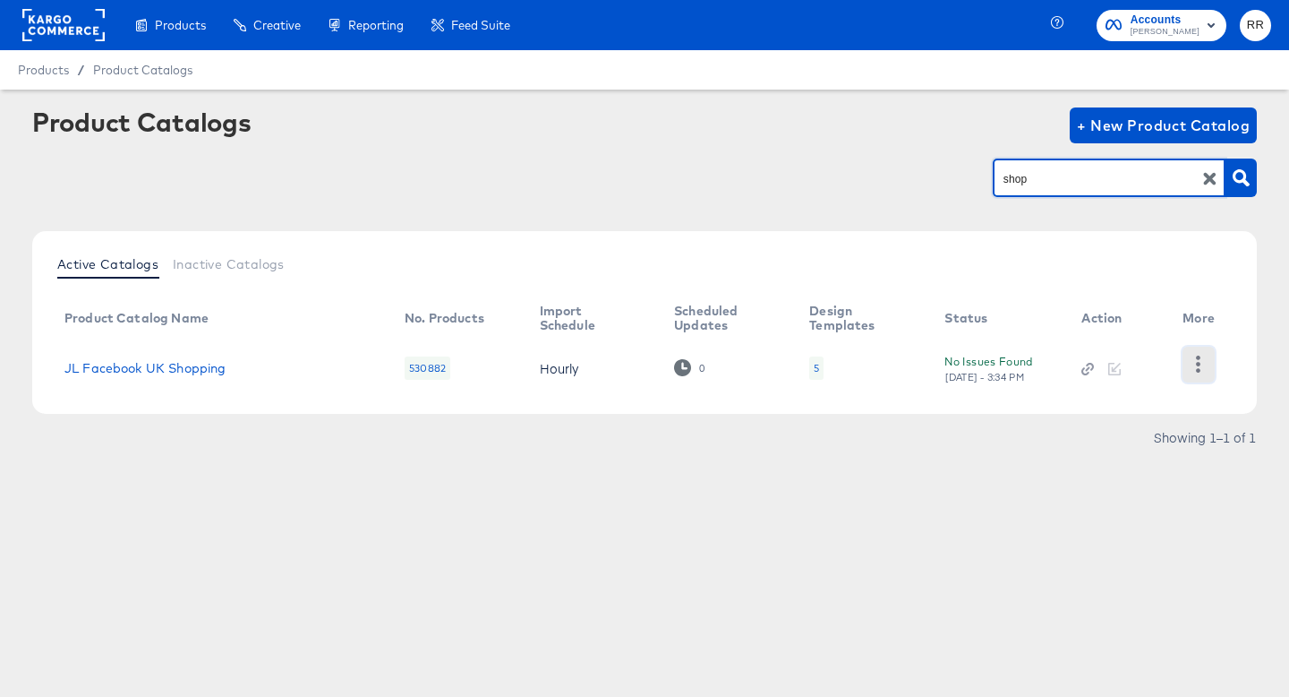
click at [1204, 361] on icon "button" at bounding box center [1198, 363] width 17 height 17
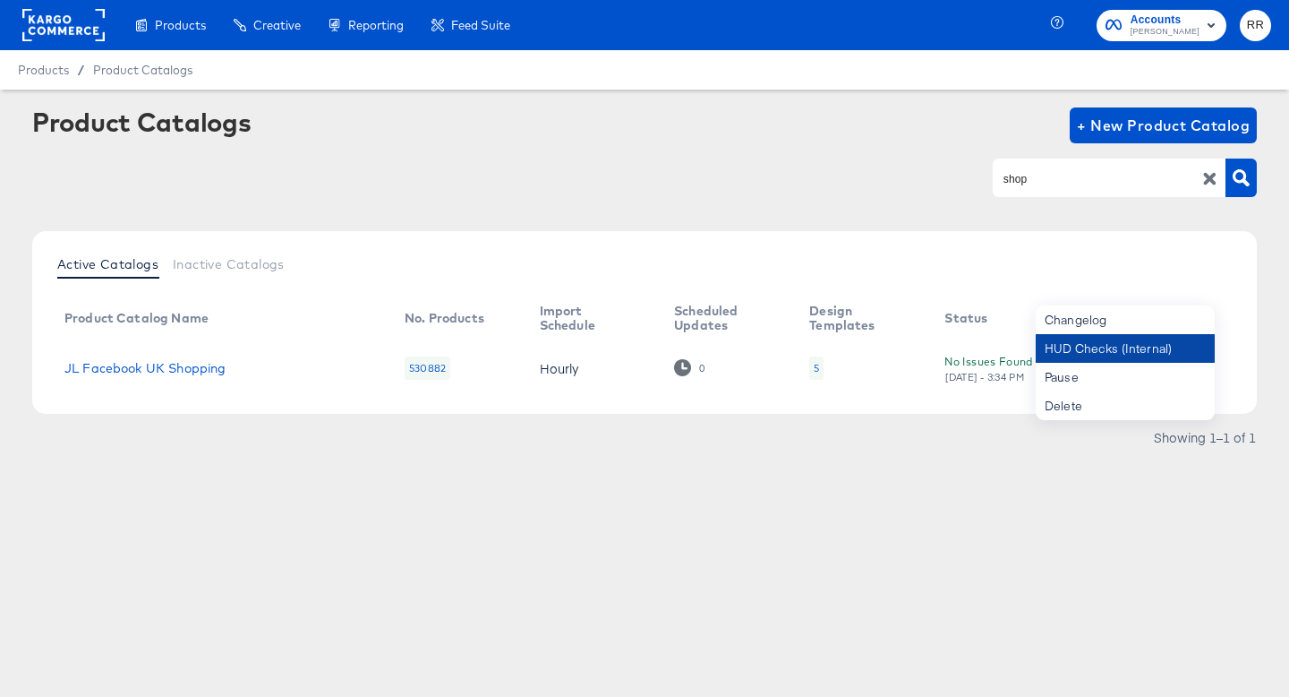
click at [1176, 350] on div "HUD Checks (Internal)" at bounding box center [1125, 348] width 179 height 29
click at [1022, 174] on input "shop" at bounding box center [1095, 178] width 191 height 21
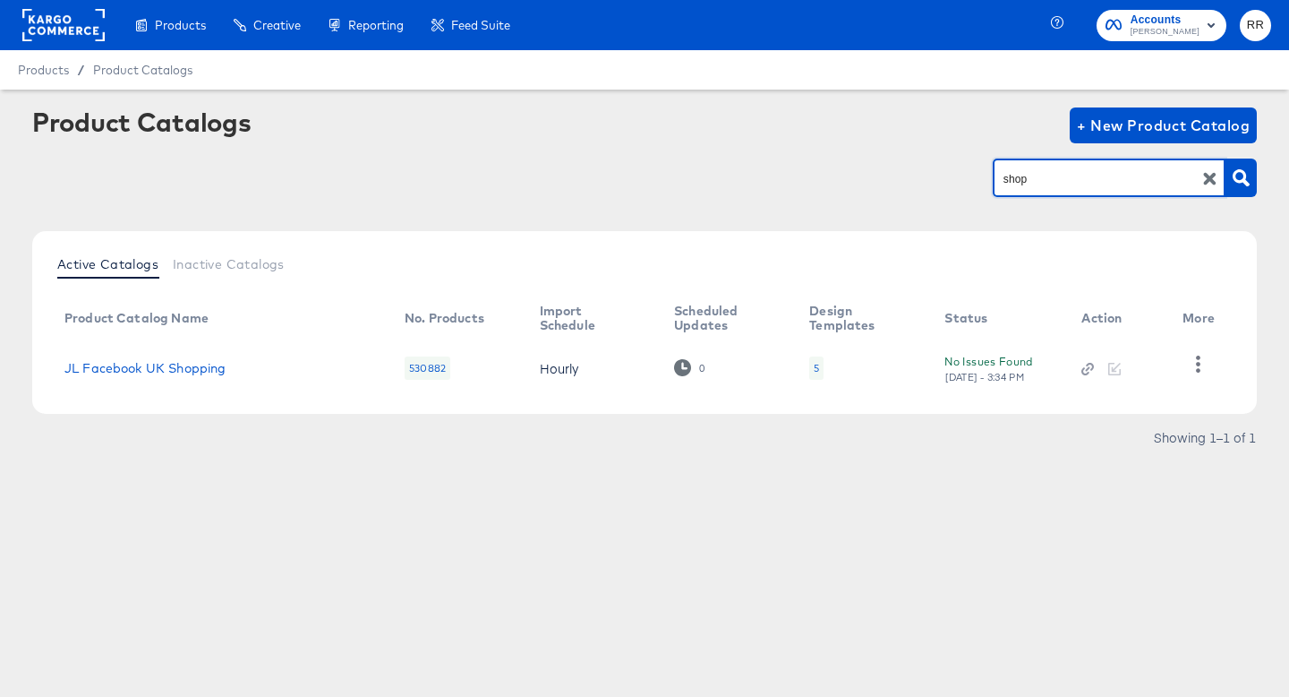
click at [1022, 174] on input "shop" at bounding box center [1095, 178] width 191 height 21
type input "snap"
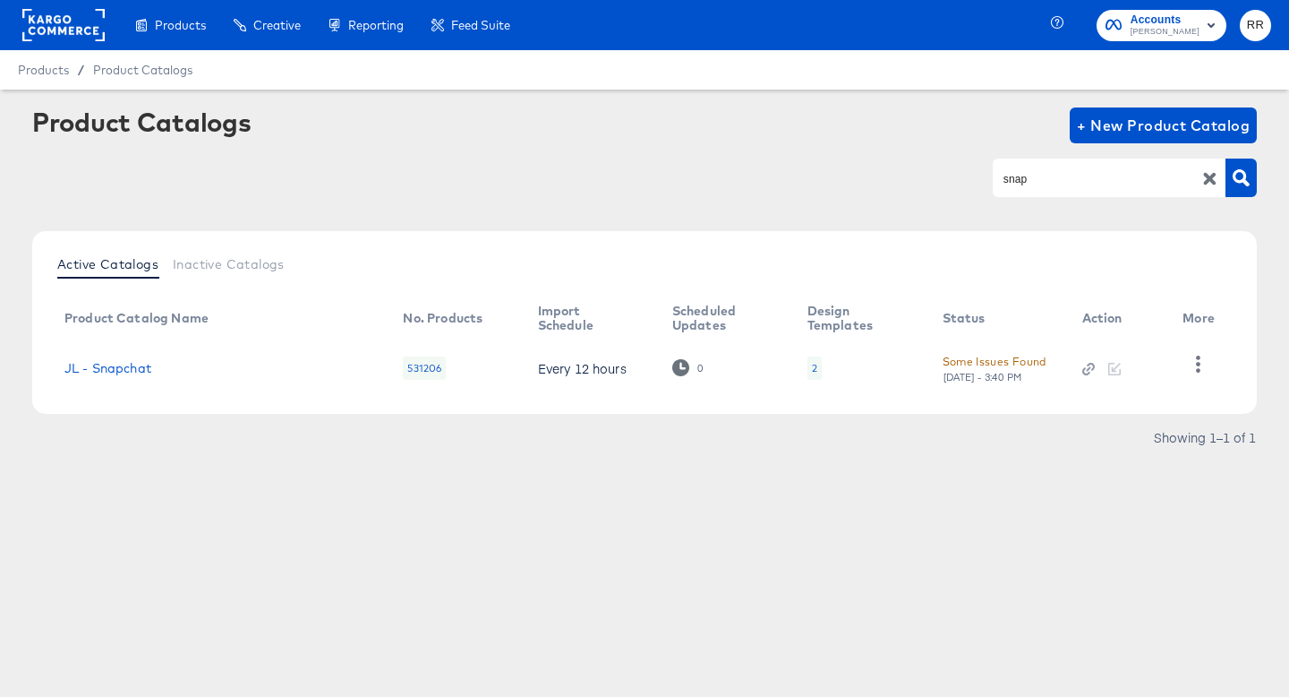
click at [808, 367] on div "2" at bounding box center [815, 367] width 14 height 23
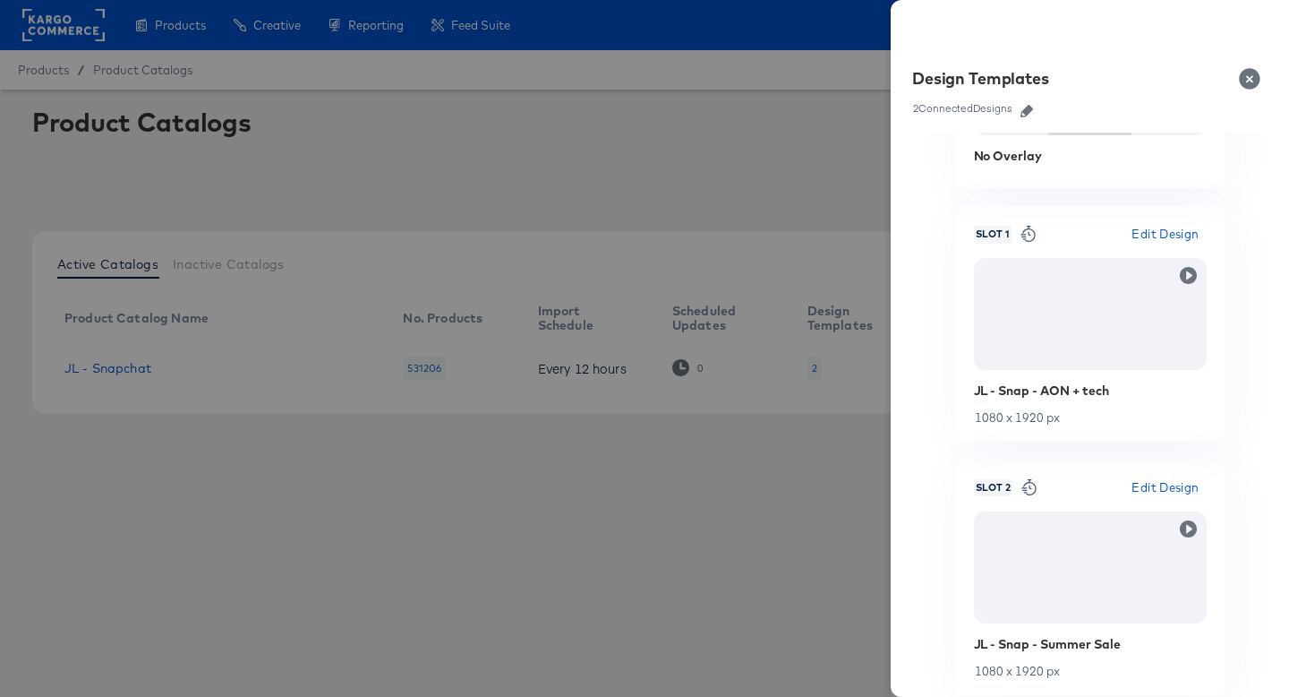
scroll to position [159, 0]
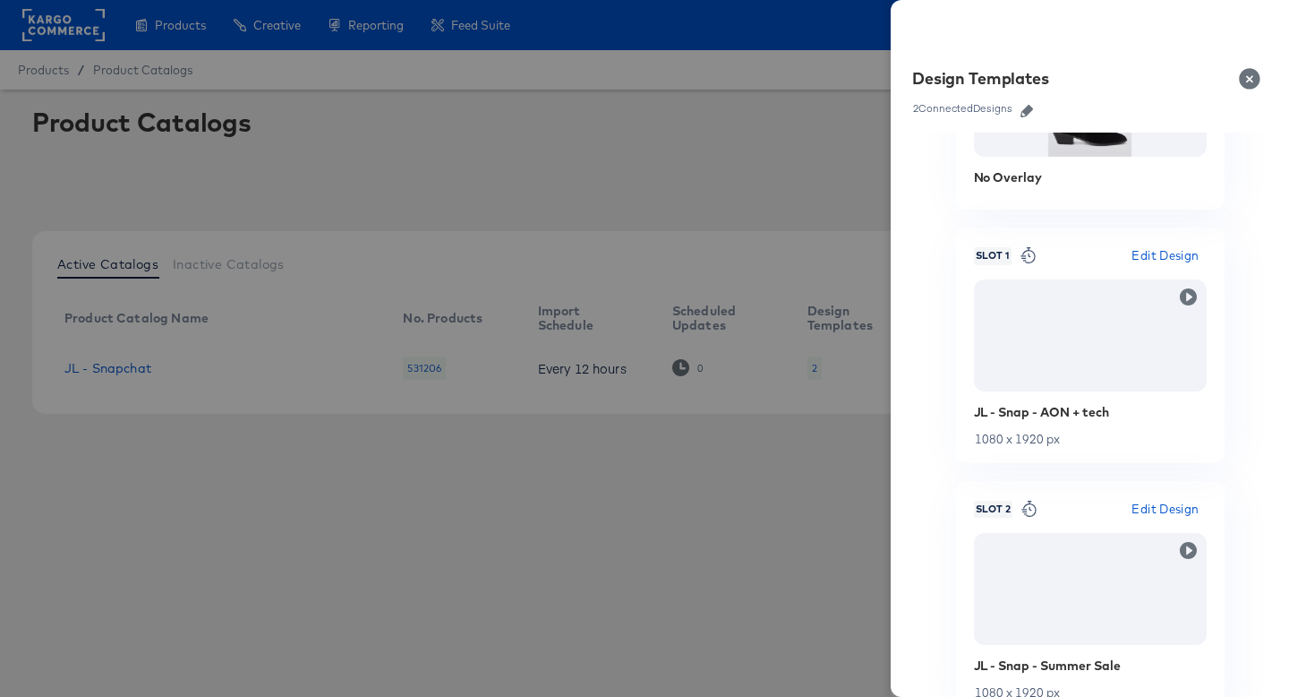
click at [1153, 269] on div "Slot 1 Edit Design JL - Snap - AON + tech 1080 x 1920 px" at bounding box center [1090, 345] width 233 height 200
click at [1152, 254] on span "Edit Design" at bounding box center [1165, 255] width 67 height 21
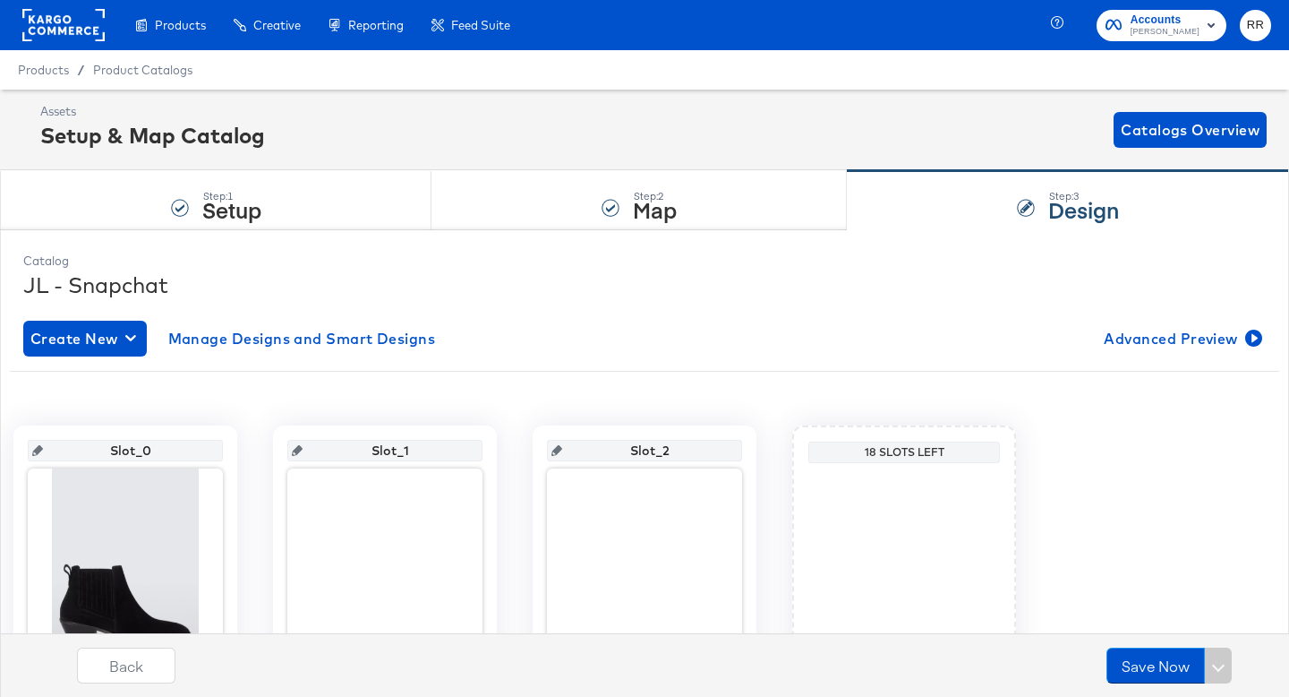
scroll to position [157, 0]
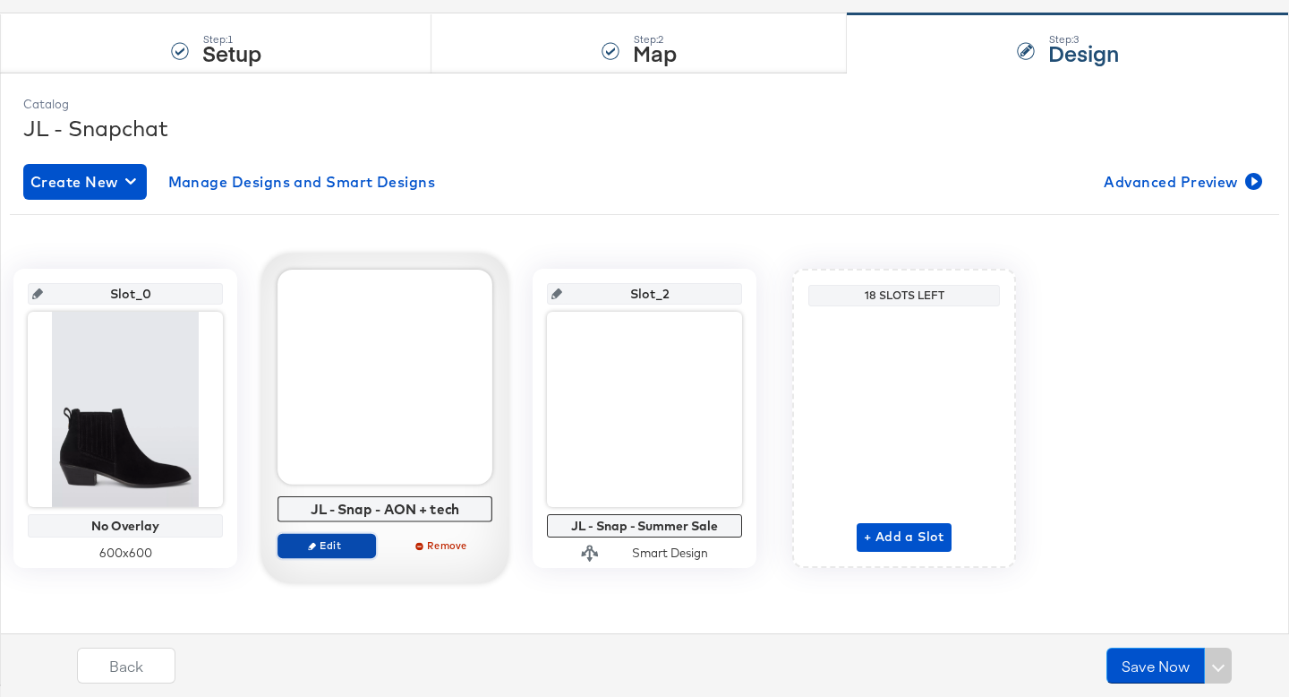
click at [346, 541] on span "Edit" at bounding box center [327, 544] width 82 height 13
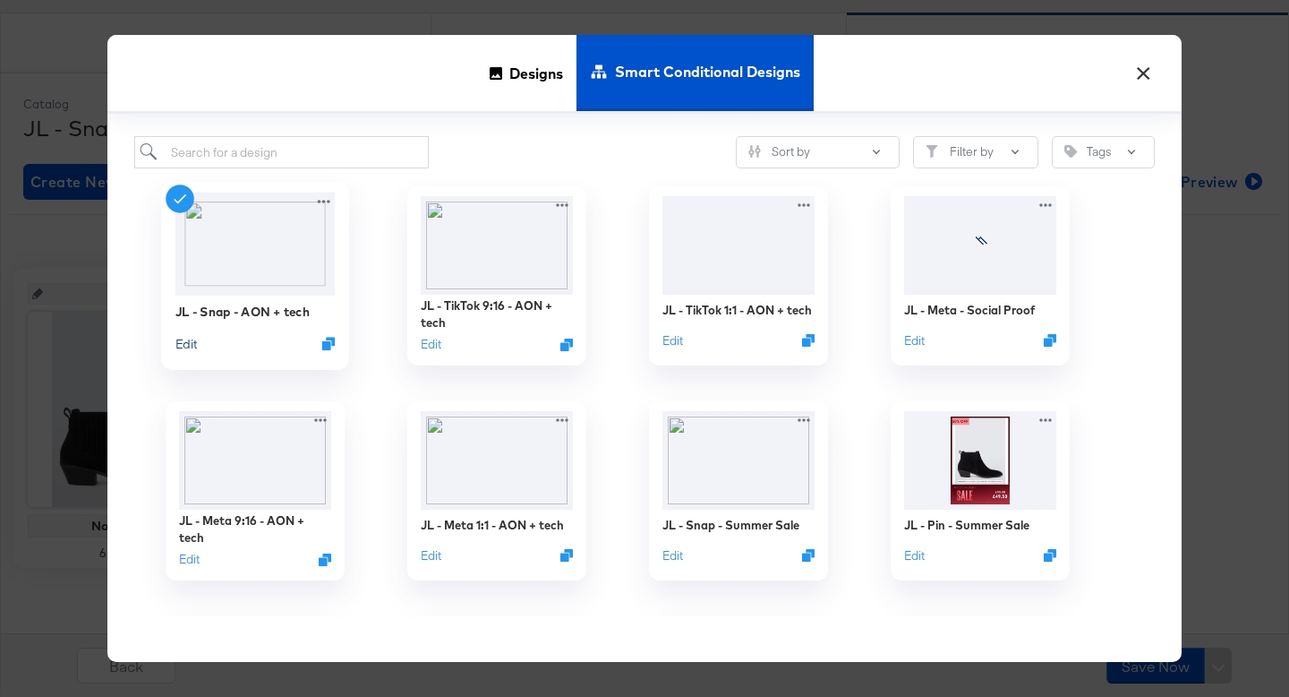
click at [185, 343] on button "Edit" at bounding box center [185, 343] width 21 height 17
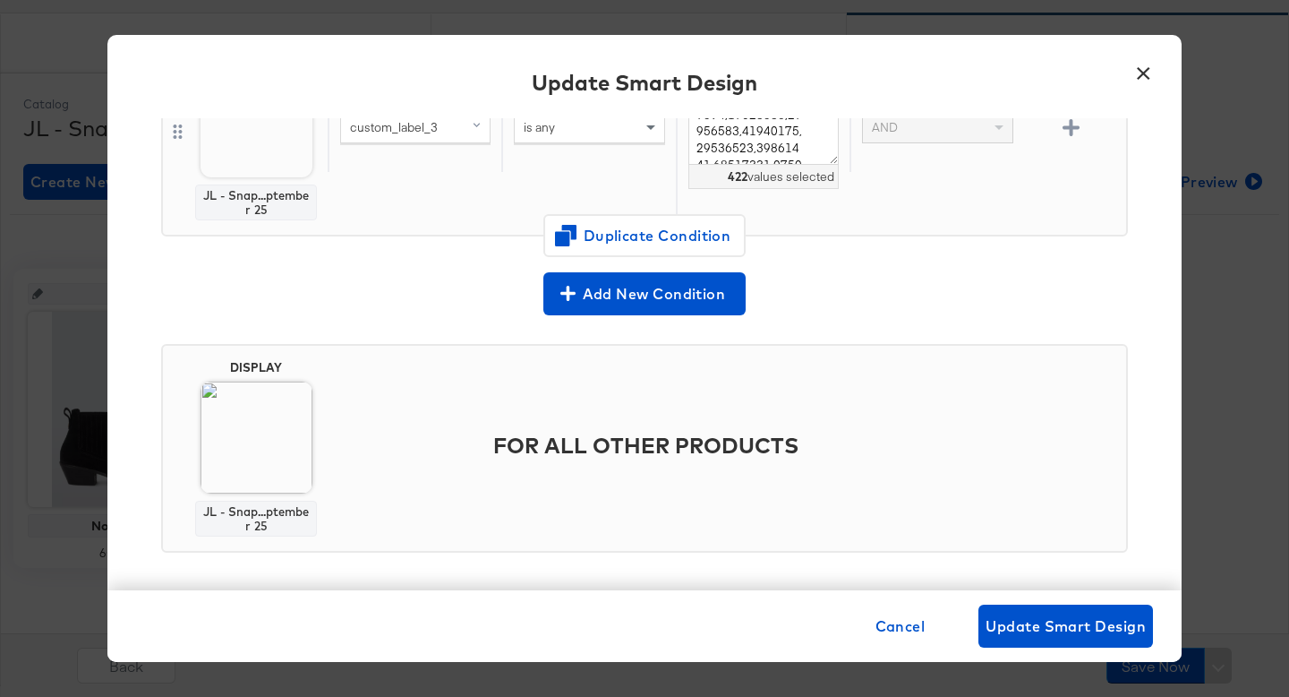
scroll to position [244, 0]
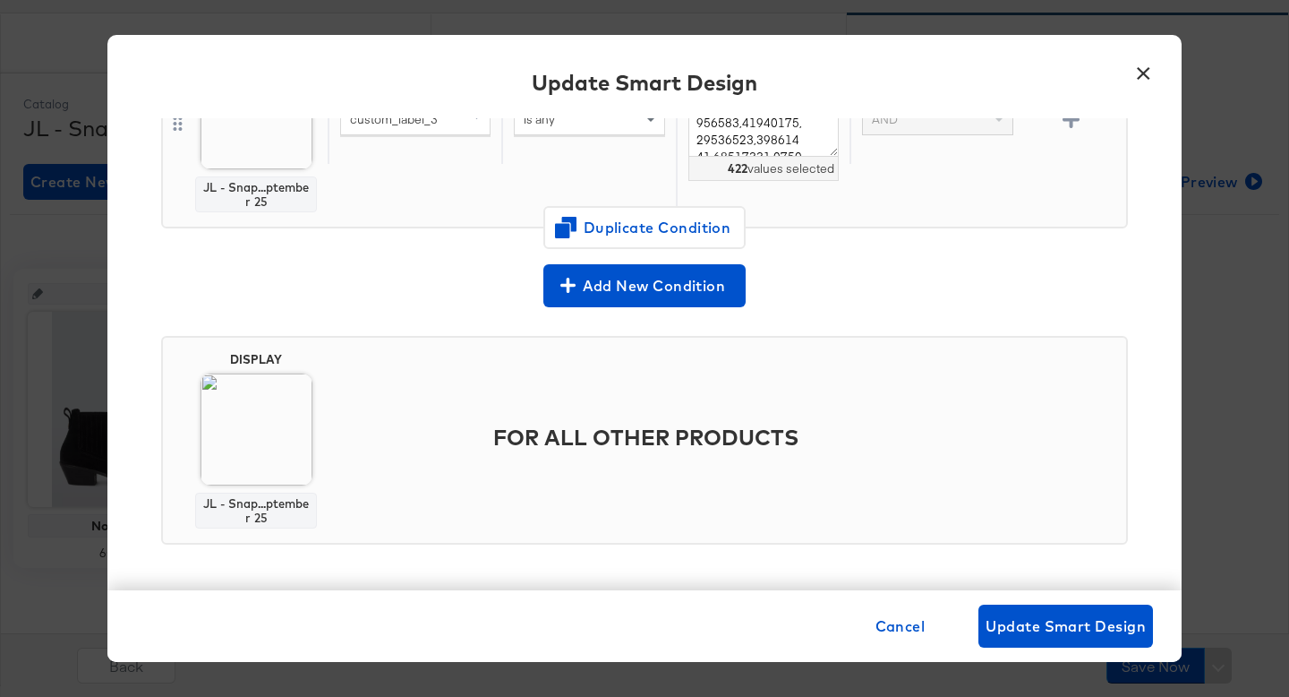
click at [1145, 81] on button "×" at bounding box center [1143, 69] width 32 height 32
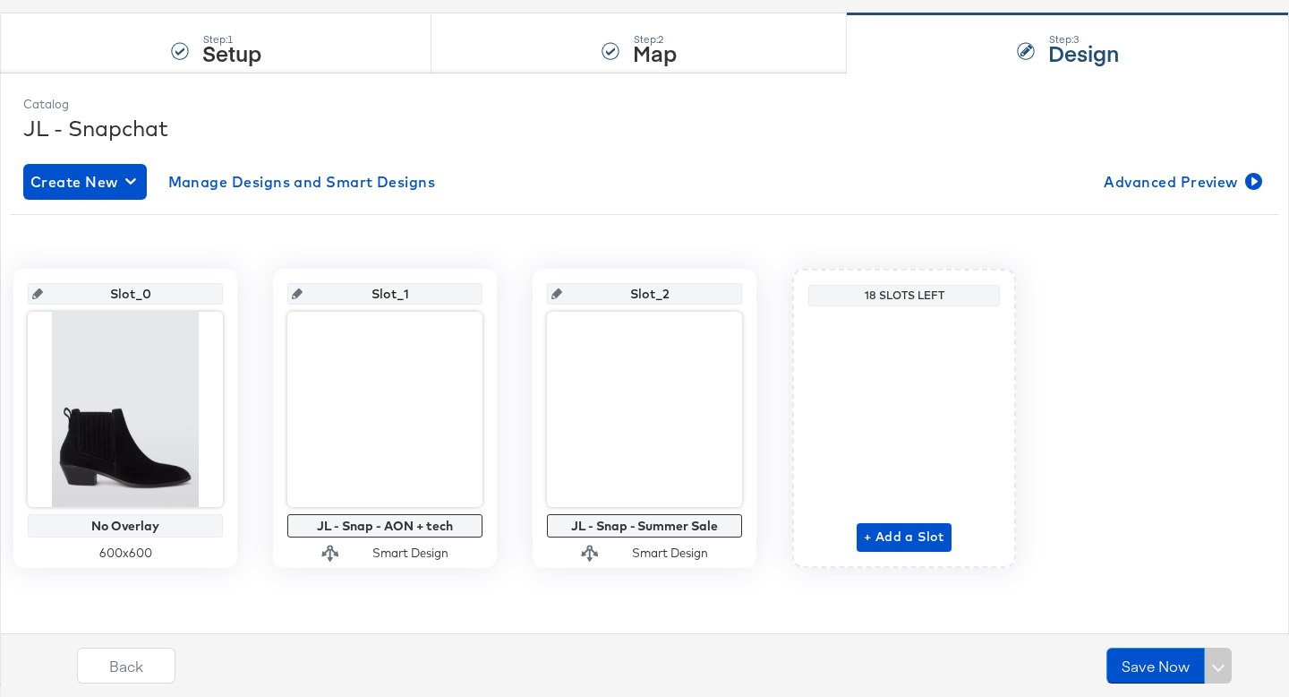
scroll to position [0, 0]
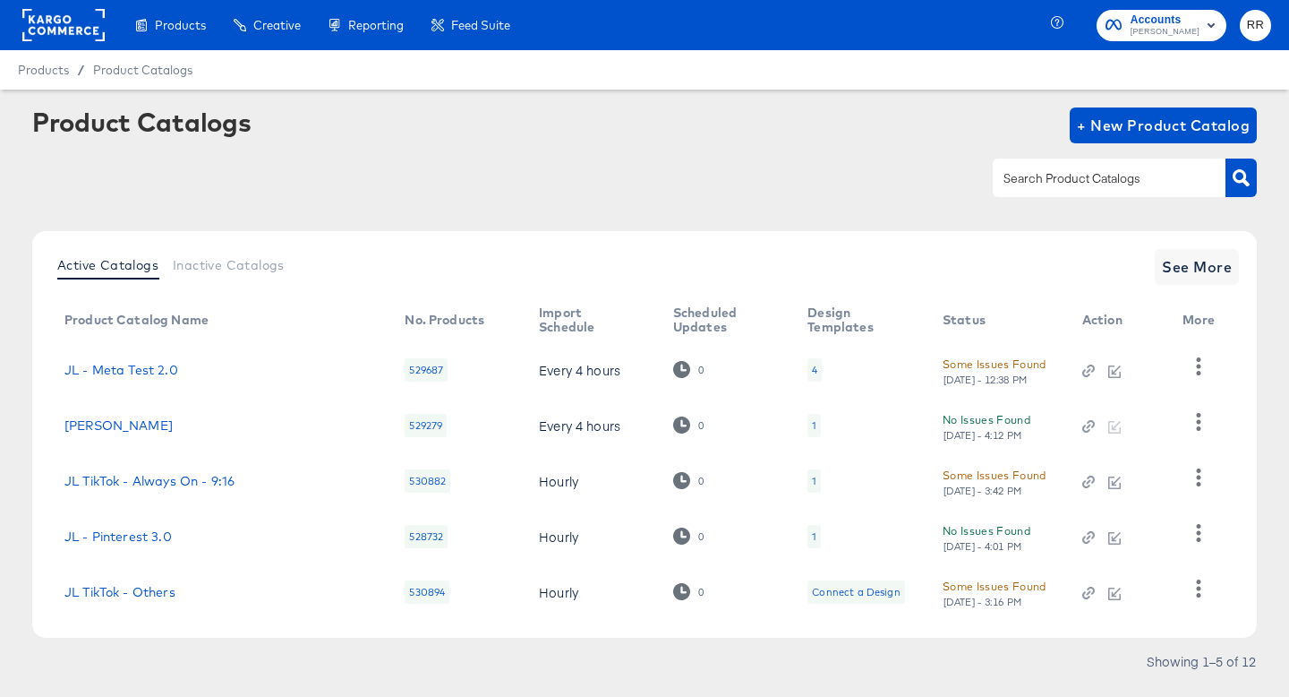
click at [1041, 175] on input "text" at bounding box center [1095, 178] width 191 height 21
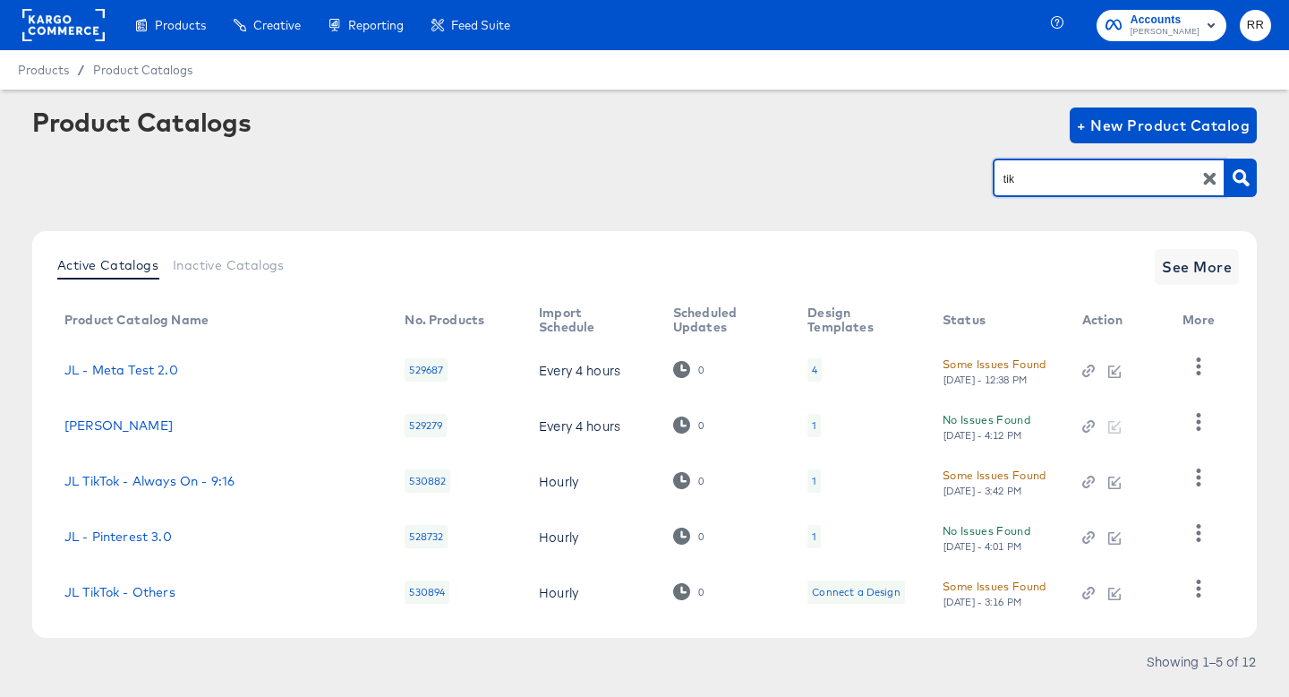
type input "tik"
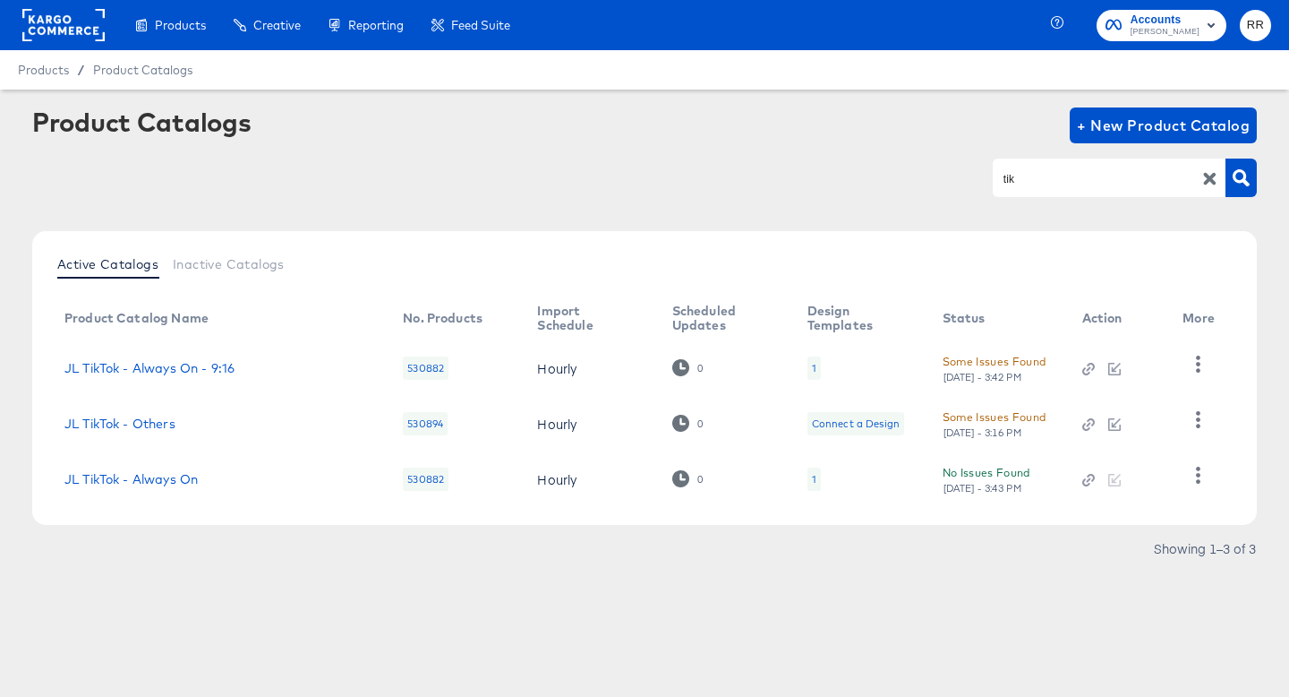
click at [812, 364] on div "1" at bounding box center [814, 368] width 4 height 14
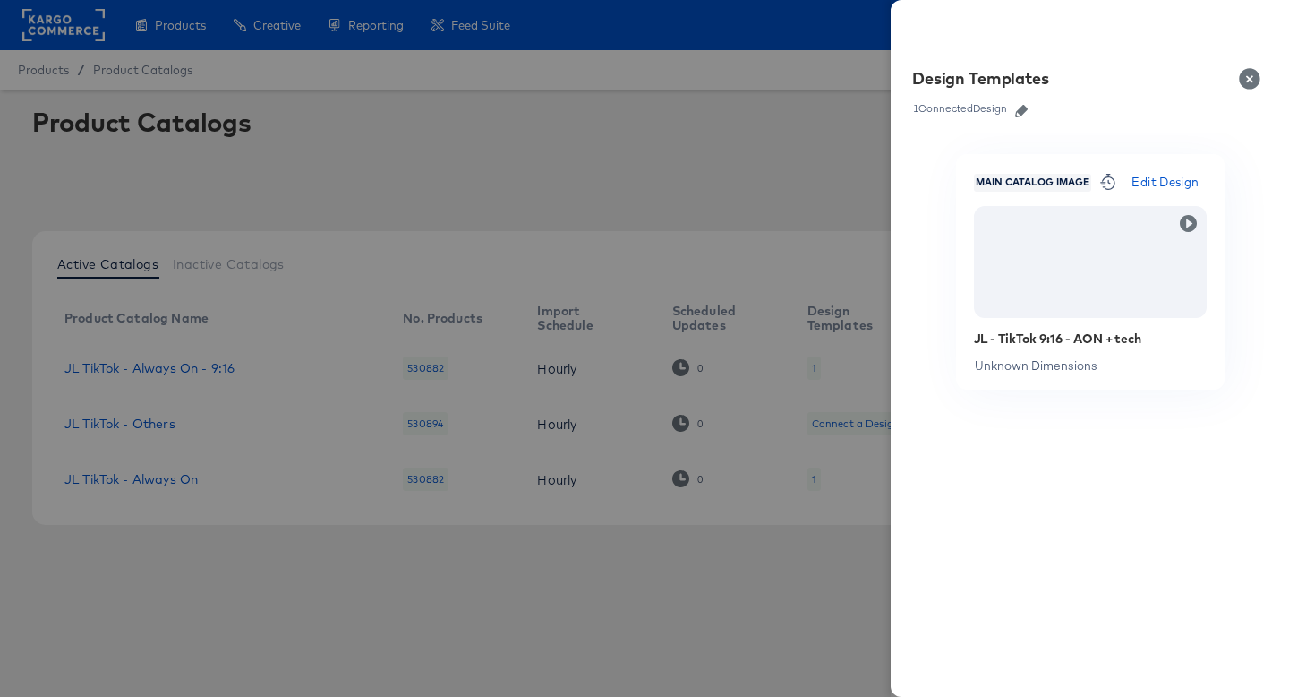
click at [1022, 114] on icon "button" at bounding box center [1021, 111] width 13 height 13
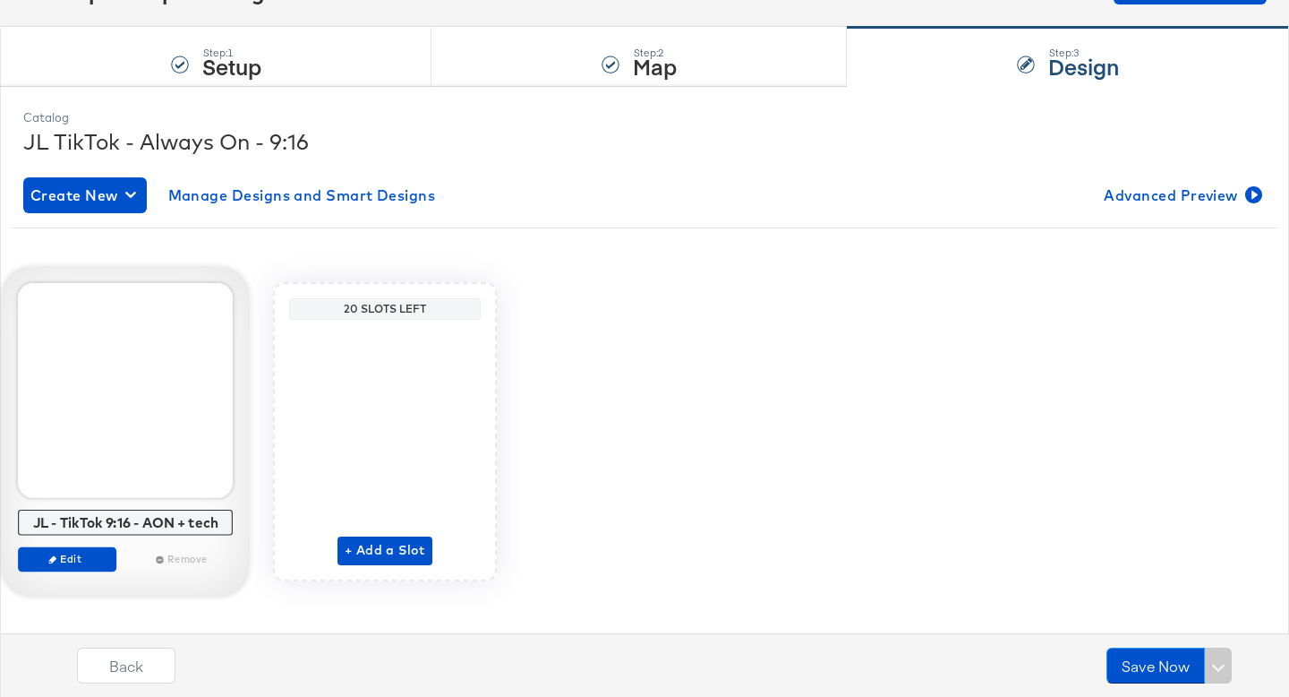
scroll to position [157, 0]
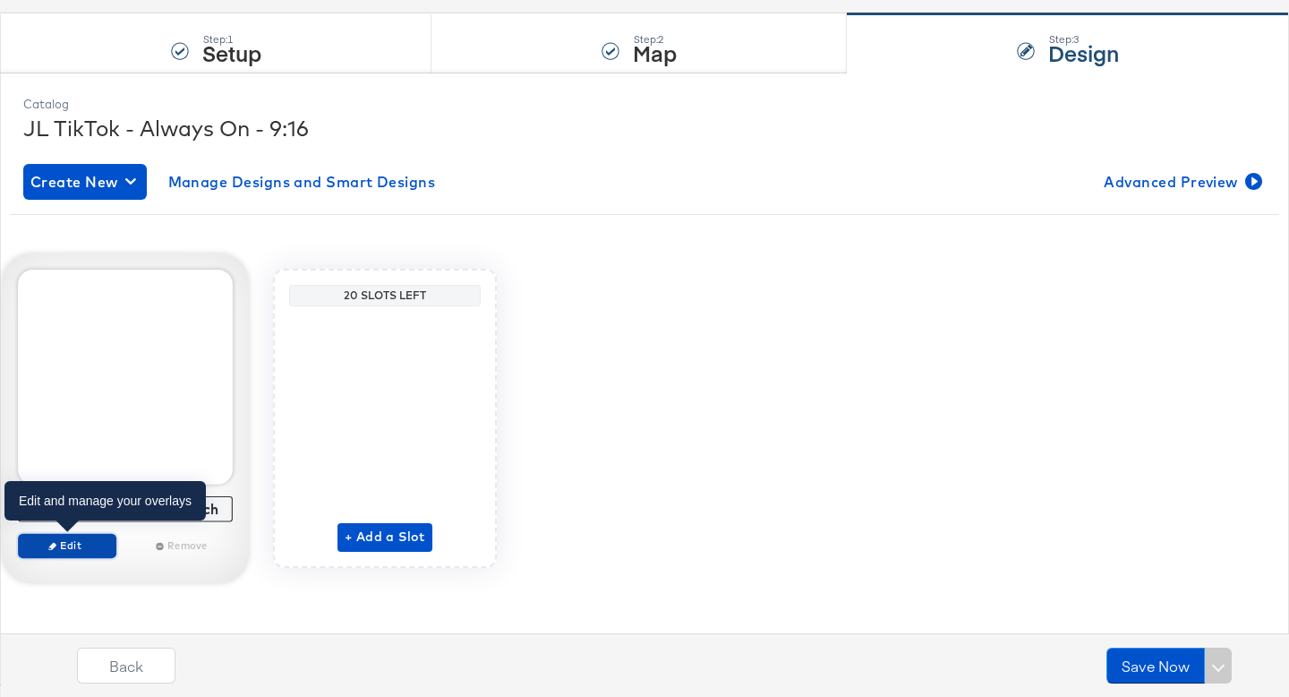
click at [68, 540] on span "Edit" at bounding box center [67, 544] width 82 height 13
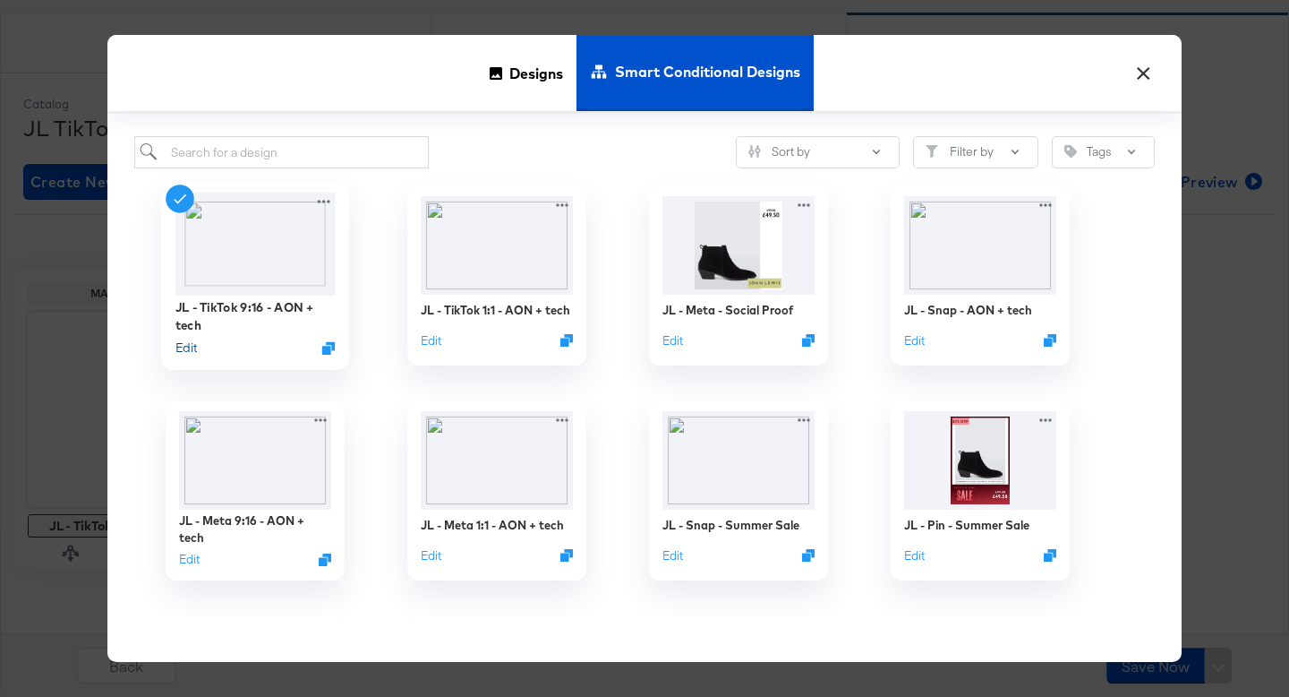
click at [179, 348] on button "Edit" at bounding box center [185, 347] width 21 height 17
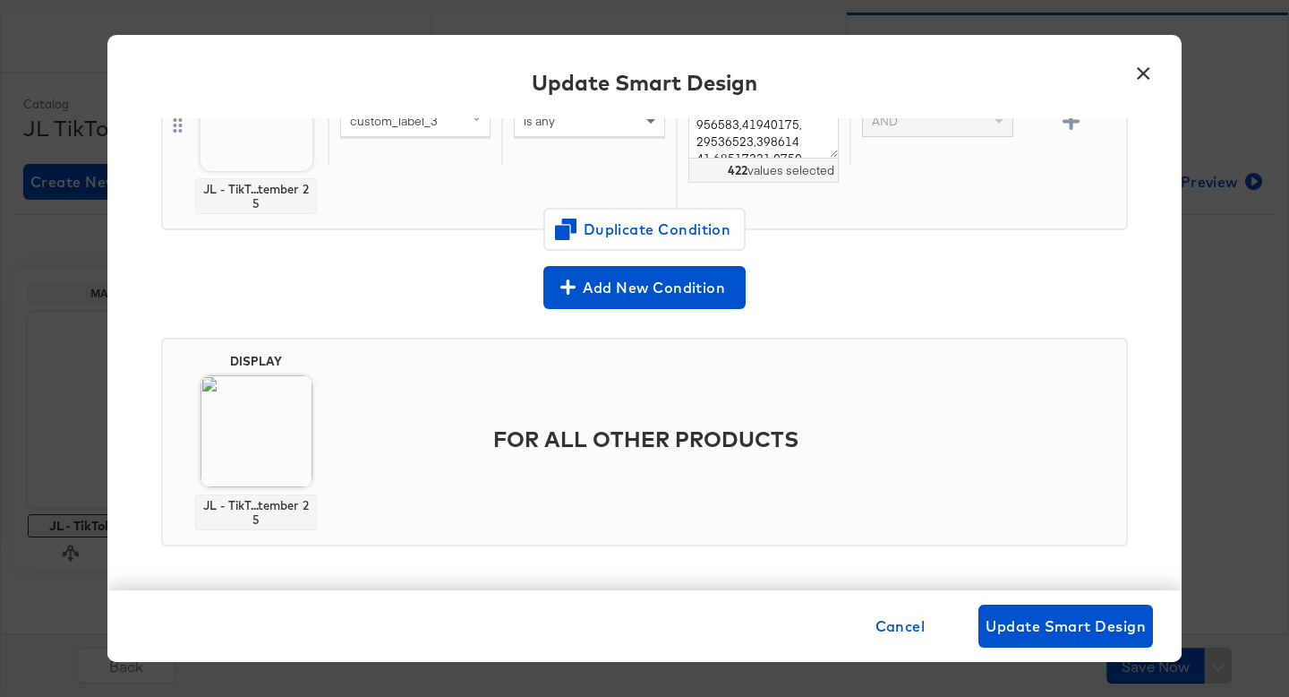
scroll to position [244, 0]
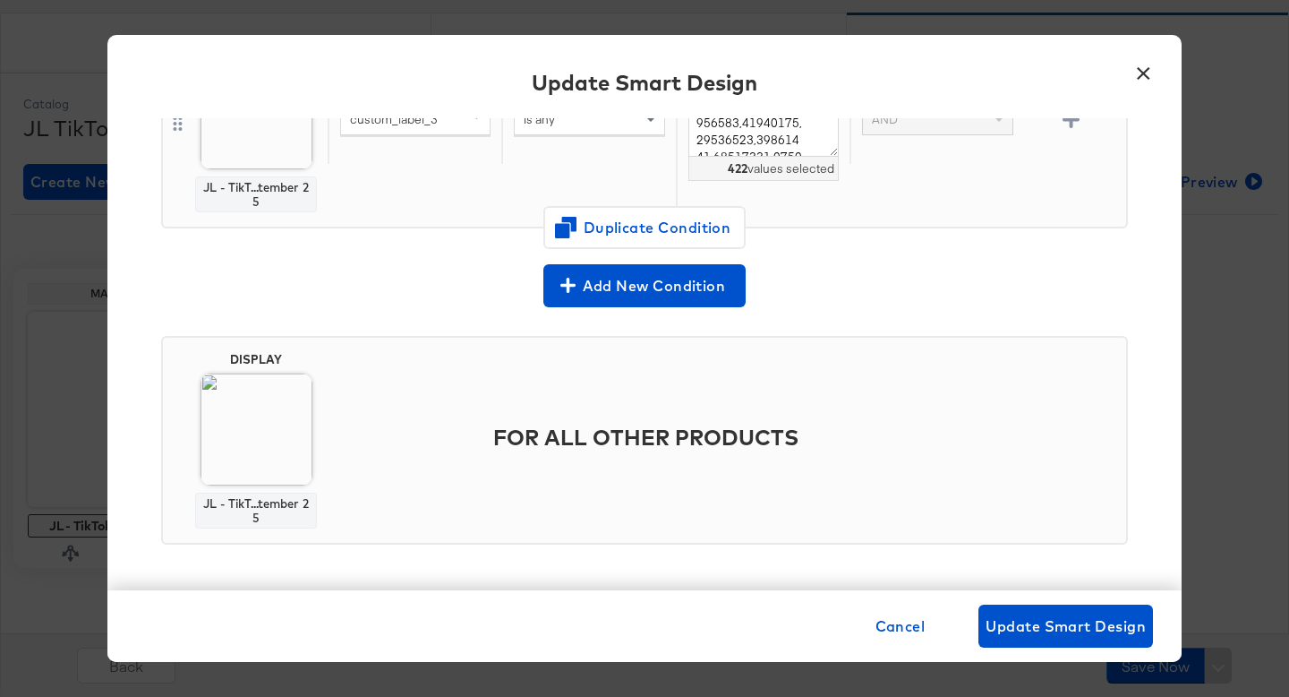
click at [1147, 72] on button "×" at bounding box center [1143, 69] width 32 height 32
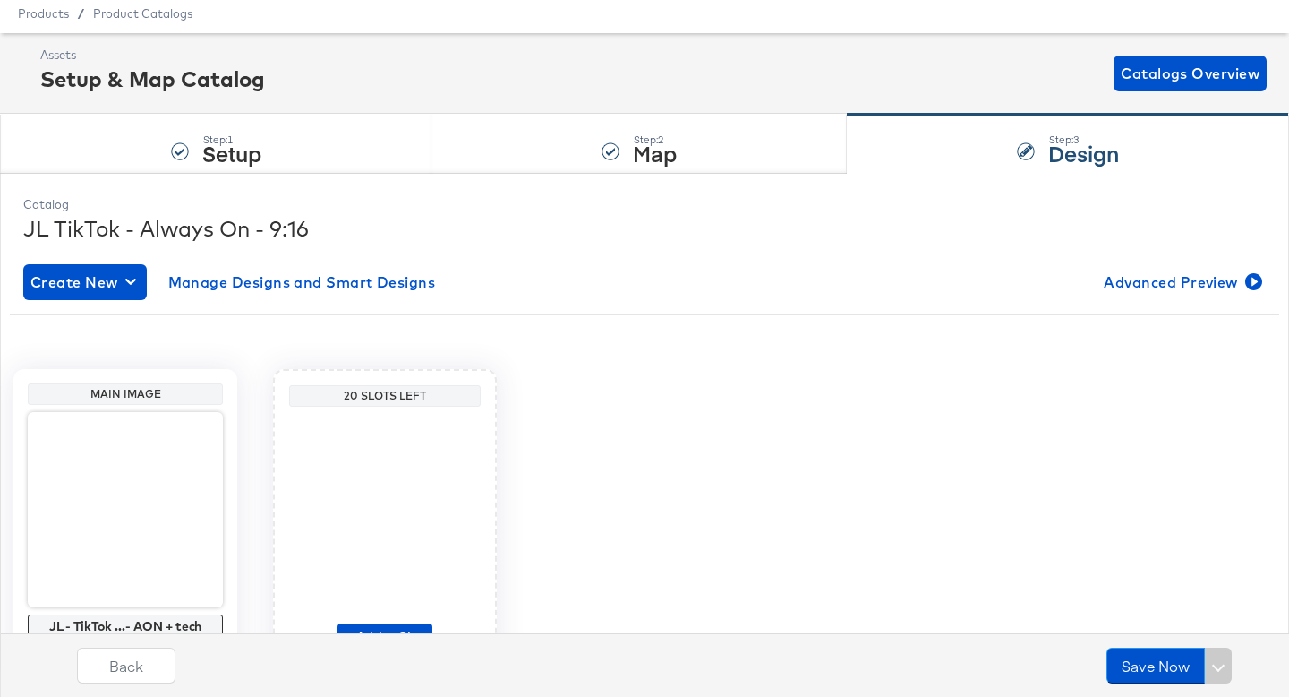
scroll to position [0, 0]
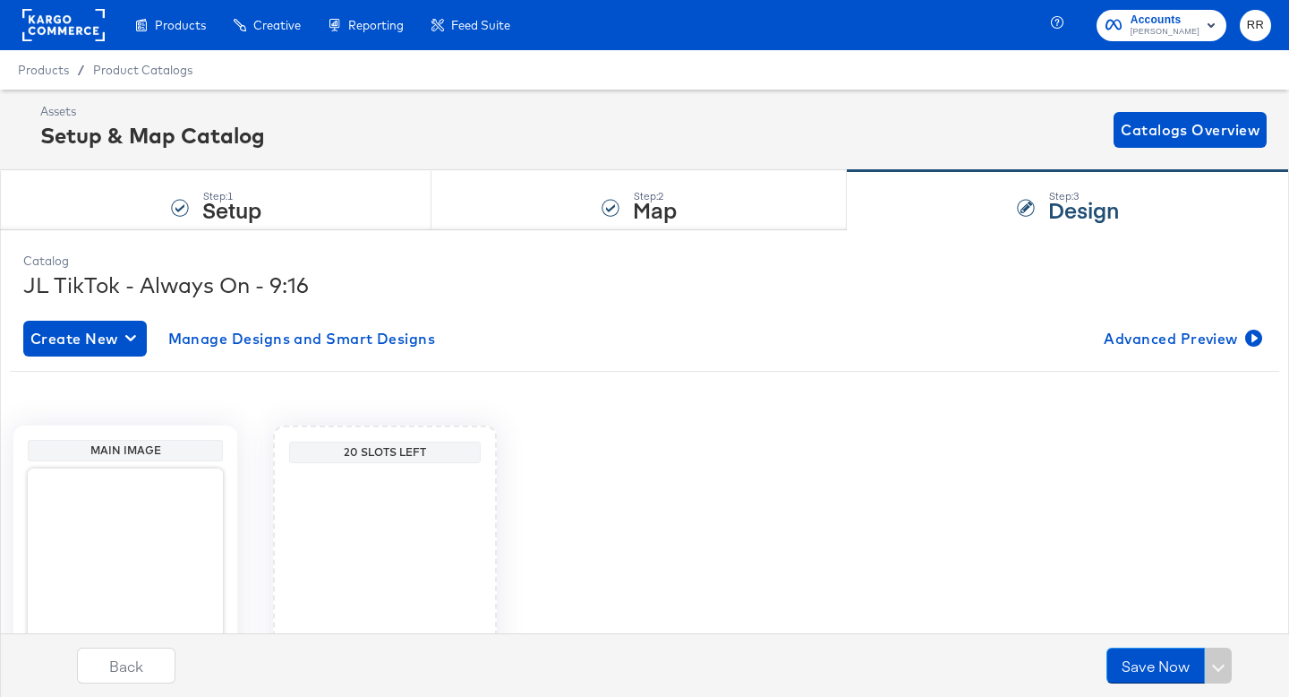
click at [30, 20] on rect at bounding box center [63, 25] width 82 height 32
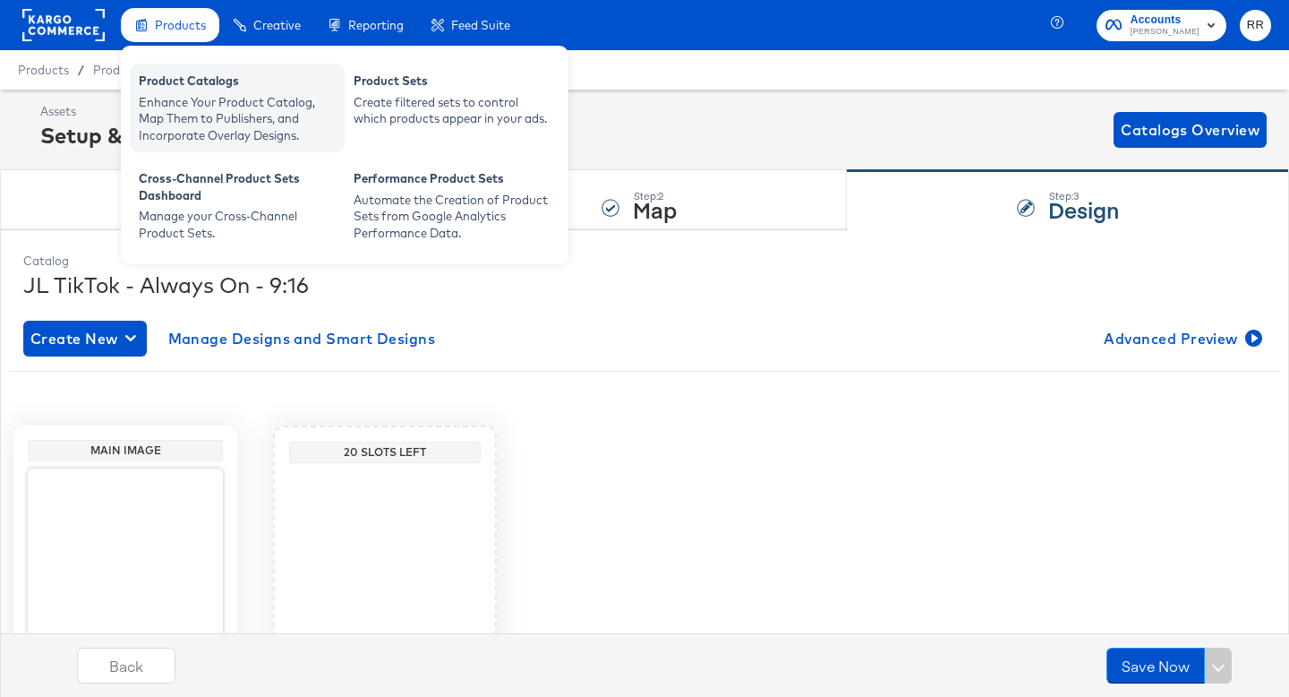
click at [153, 90] on div "Product Catalogs" at bounding box center [237, 83] width 197 height 21
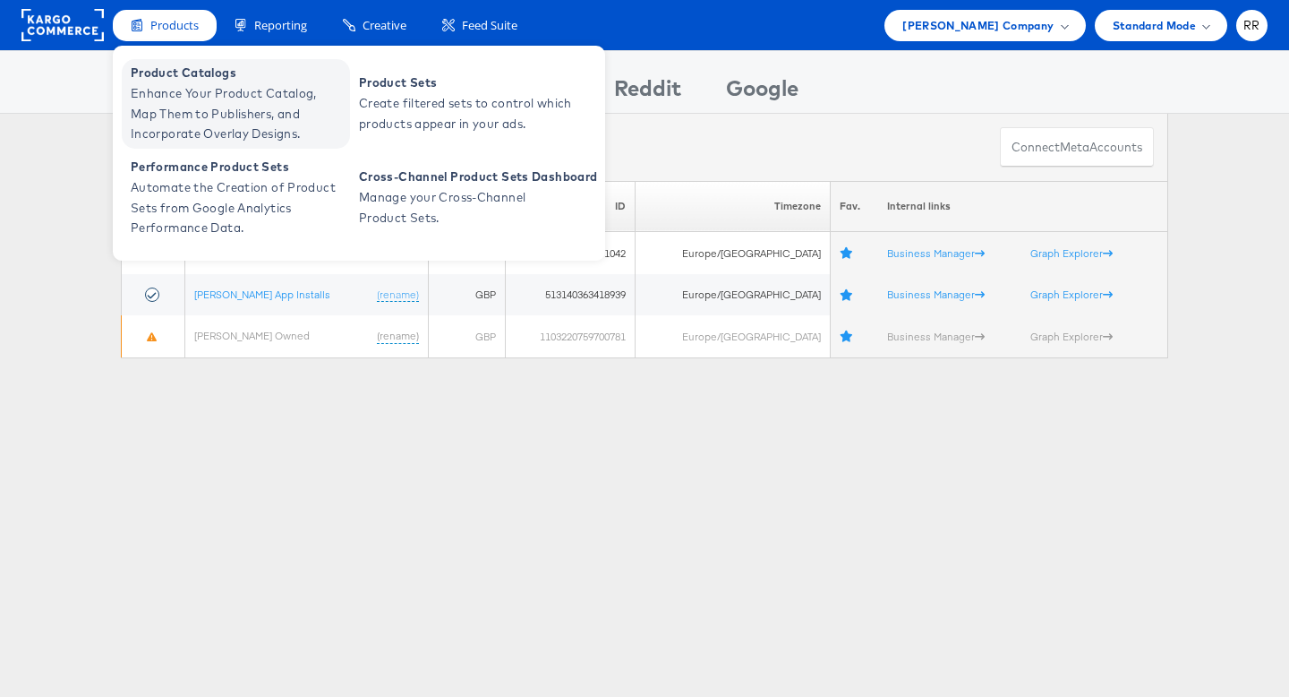
click at [167, 85] on span "Enhance Your Product Catalog, Map Them to Publishers, and Incorporate Overlay D…" at bounding box center [238, 113] width 215 height 61
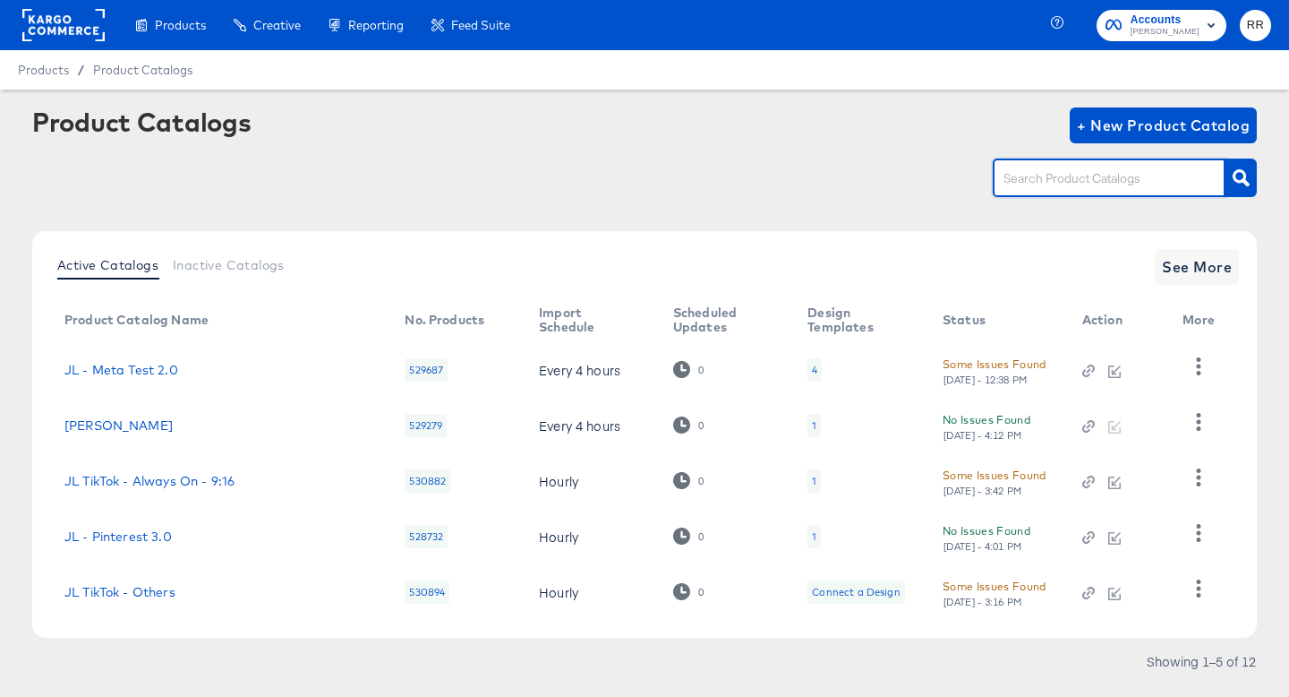
click at [1026, 179] on input "text" at bounding box center [1095, 178] width 191 height 21
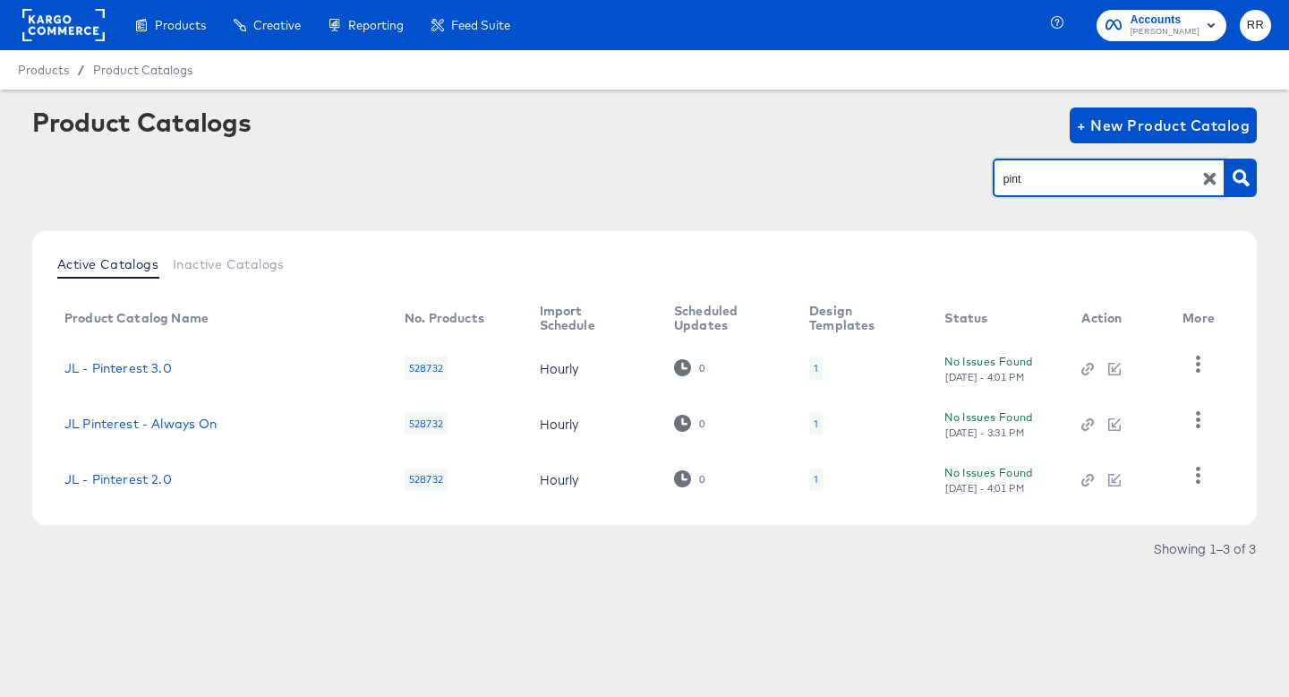
click at [809, 364] on div "1" at bounding box center [815, 367] width 13 height 23
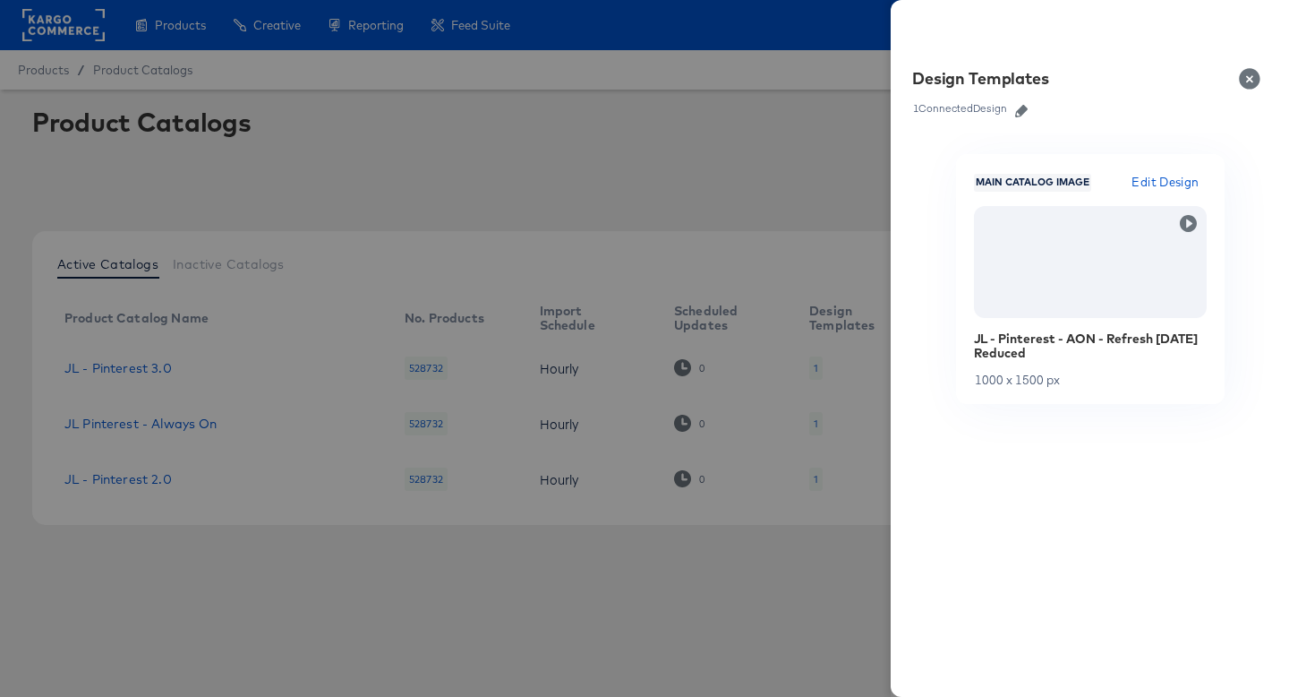
click at [1250, 76] on button "Close" at bounding box center [1253, 79] width 50 height 50
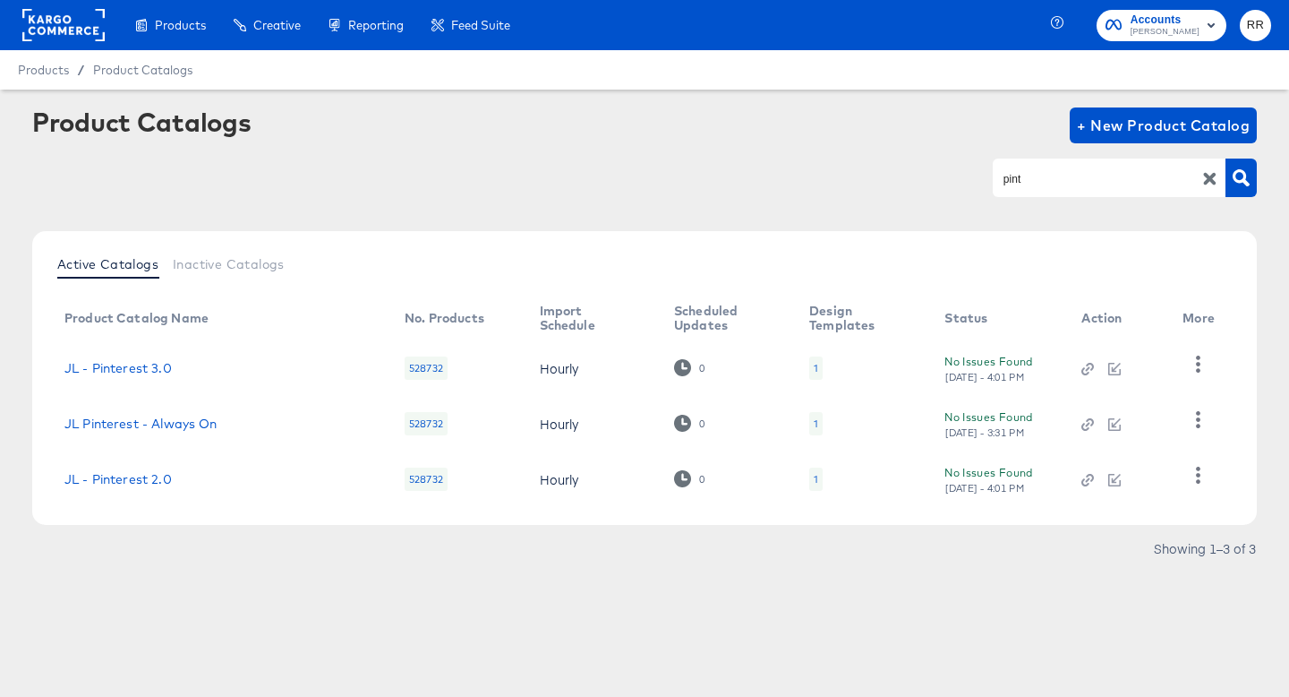
click at [1031, 178] on input "pint" at bounding box center [1095, 178] width 191 height 21
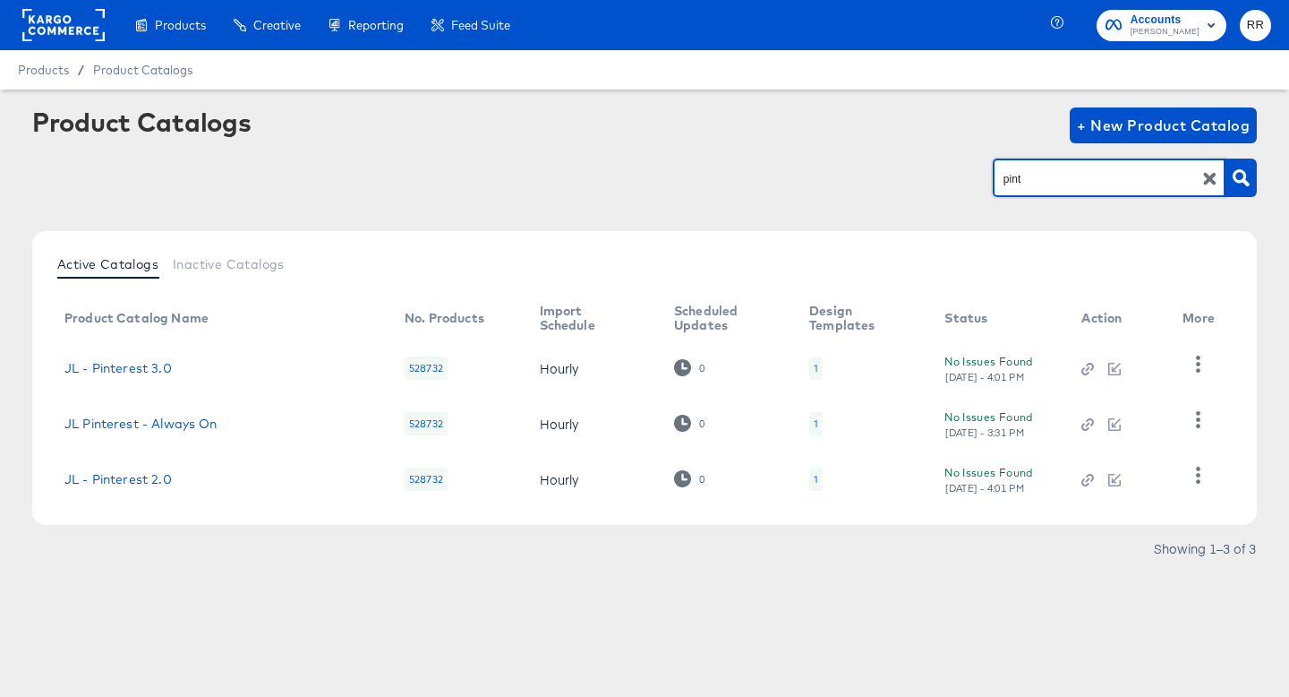
click at [1031, 178] on input "pint" at bounding box center [1095, 178] width 191 height 21
type input "snap"
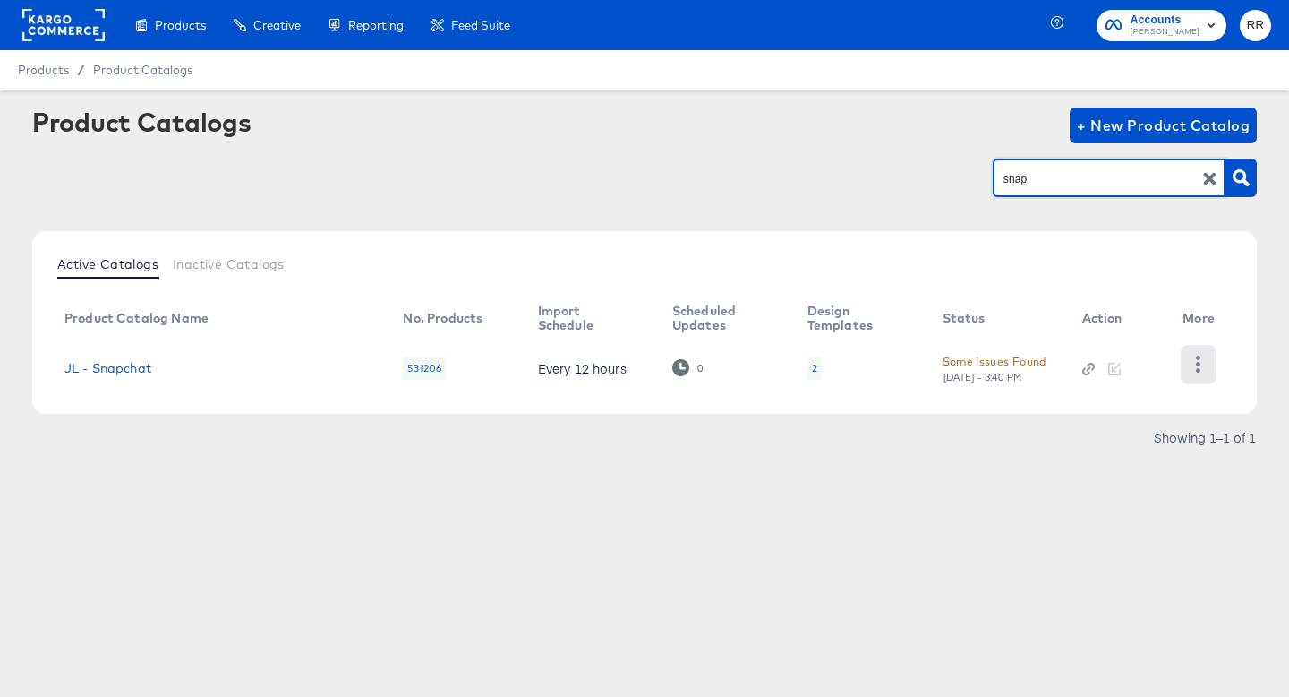
click at [1207, 362] on button "button" at bounding box center [1198, 364] width 31 height 36
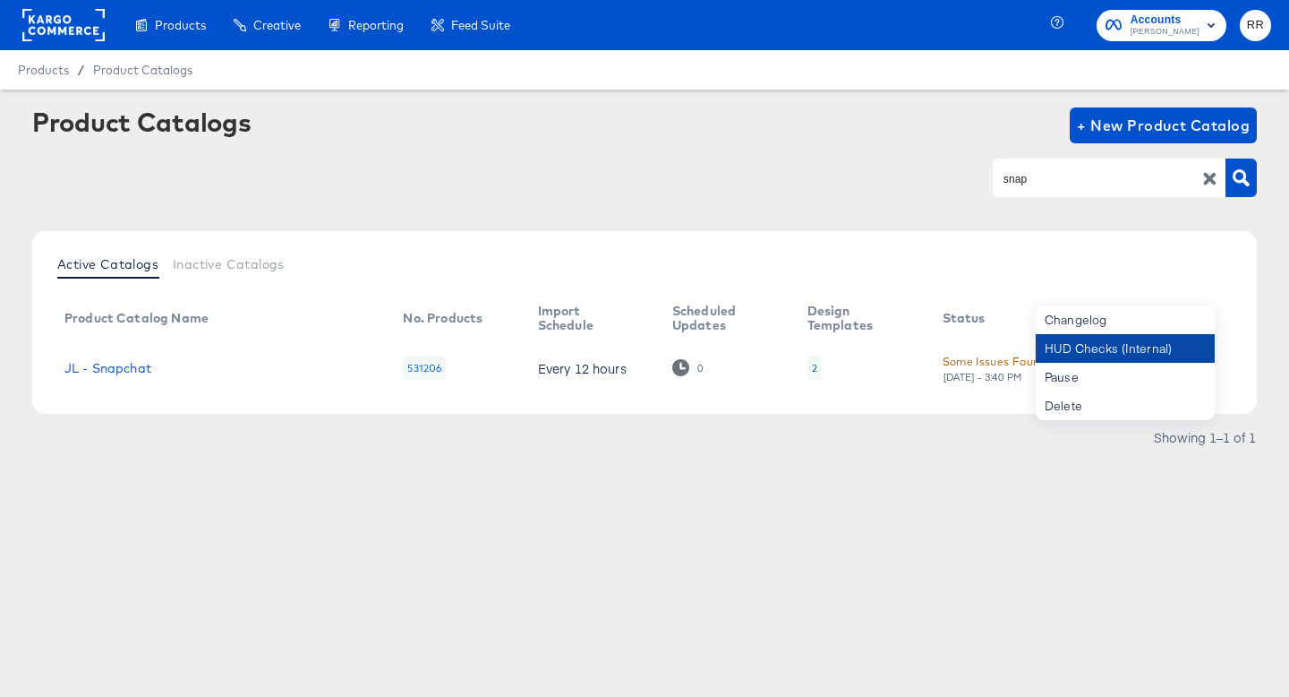
click at [1149, 347] on div "HUD Checks (Internal)" at bounding box center [1125, 348] width 179 height 29
